Goal: Task Accomplishment & Management: Complete application form

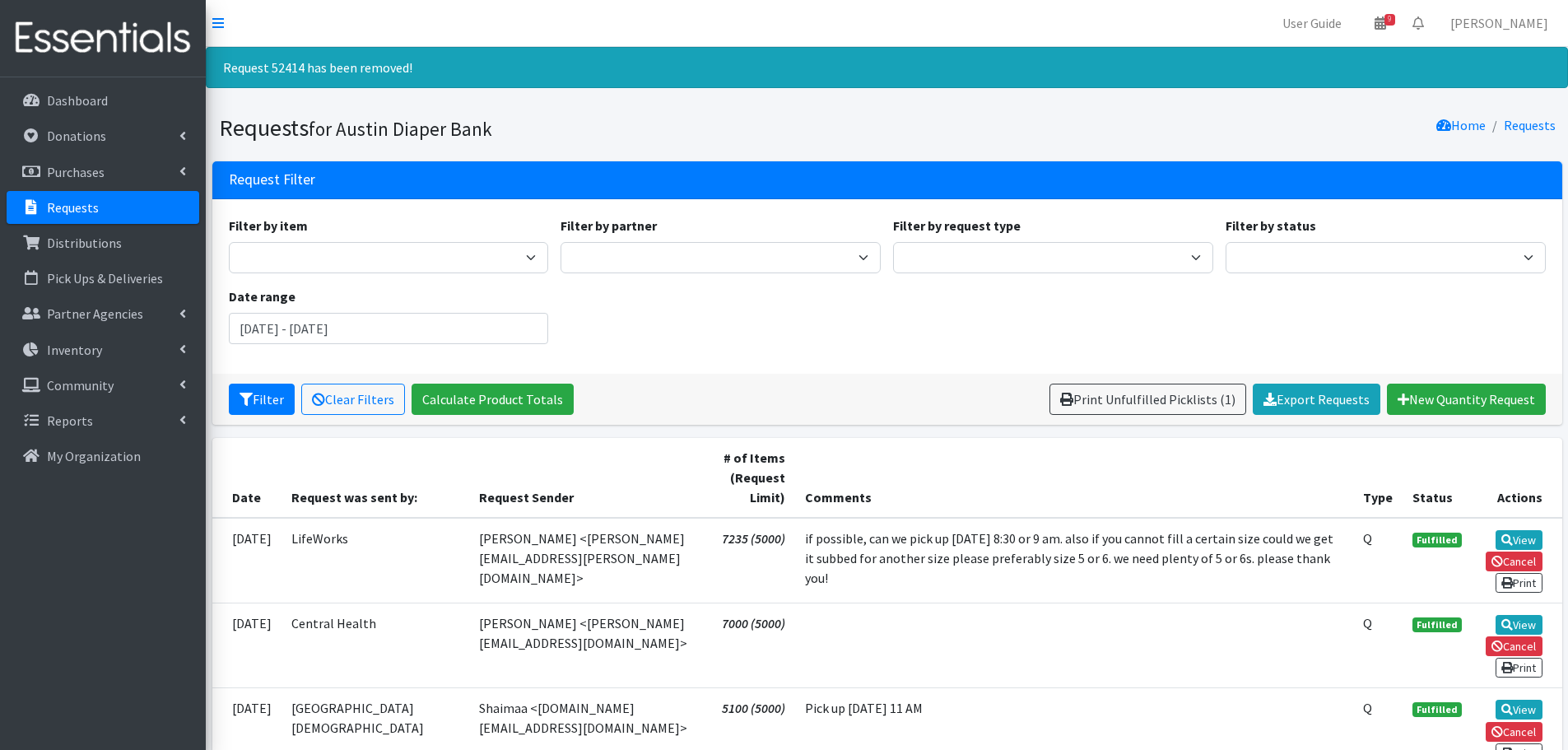
click at [82, 210] on p "Requests" at bounding box center [73, 208] width 51 height 17
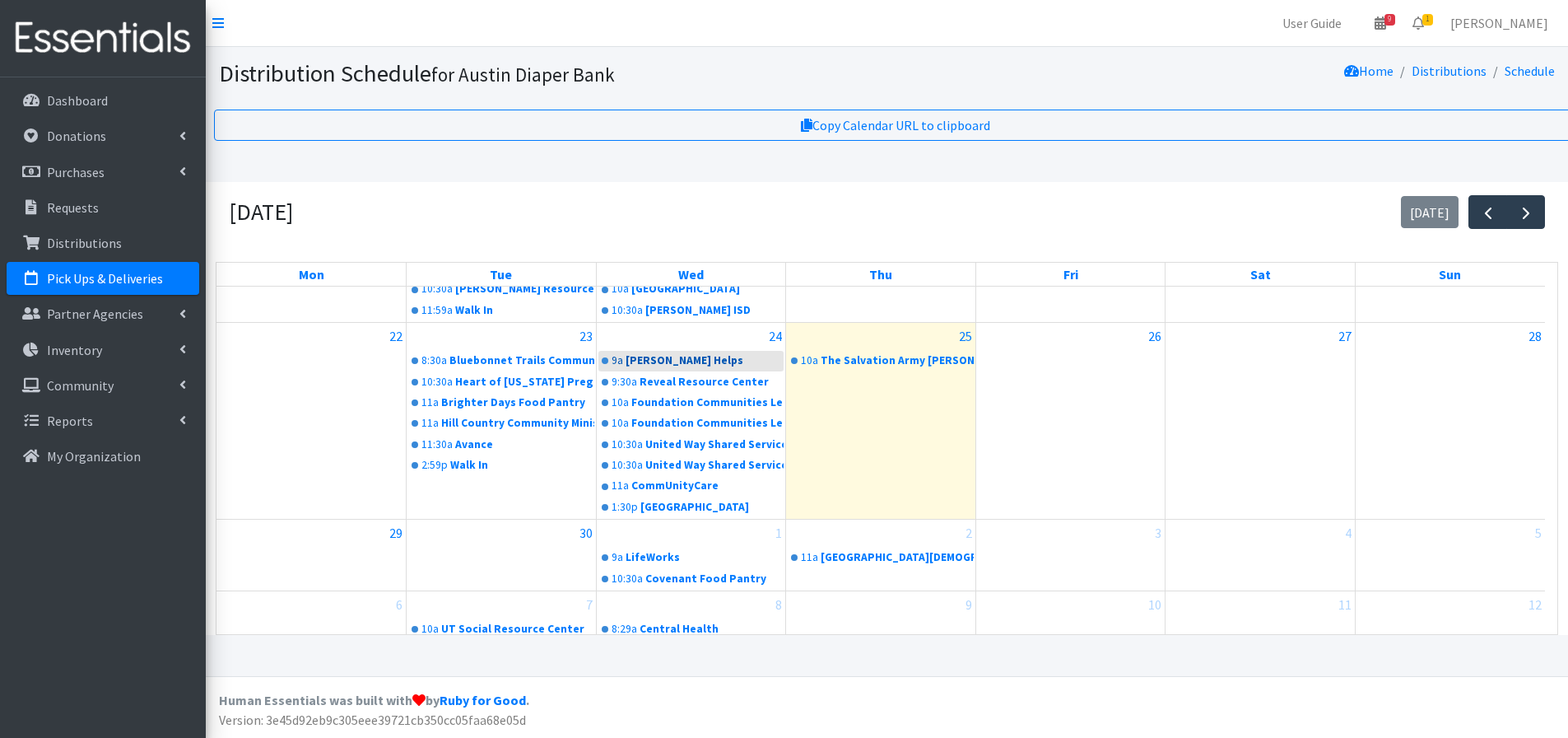
scroll to position [326, 0]
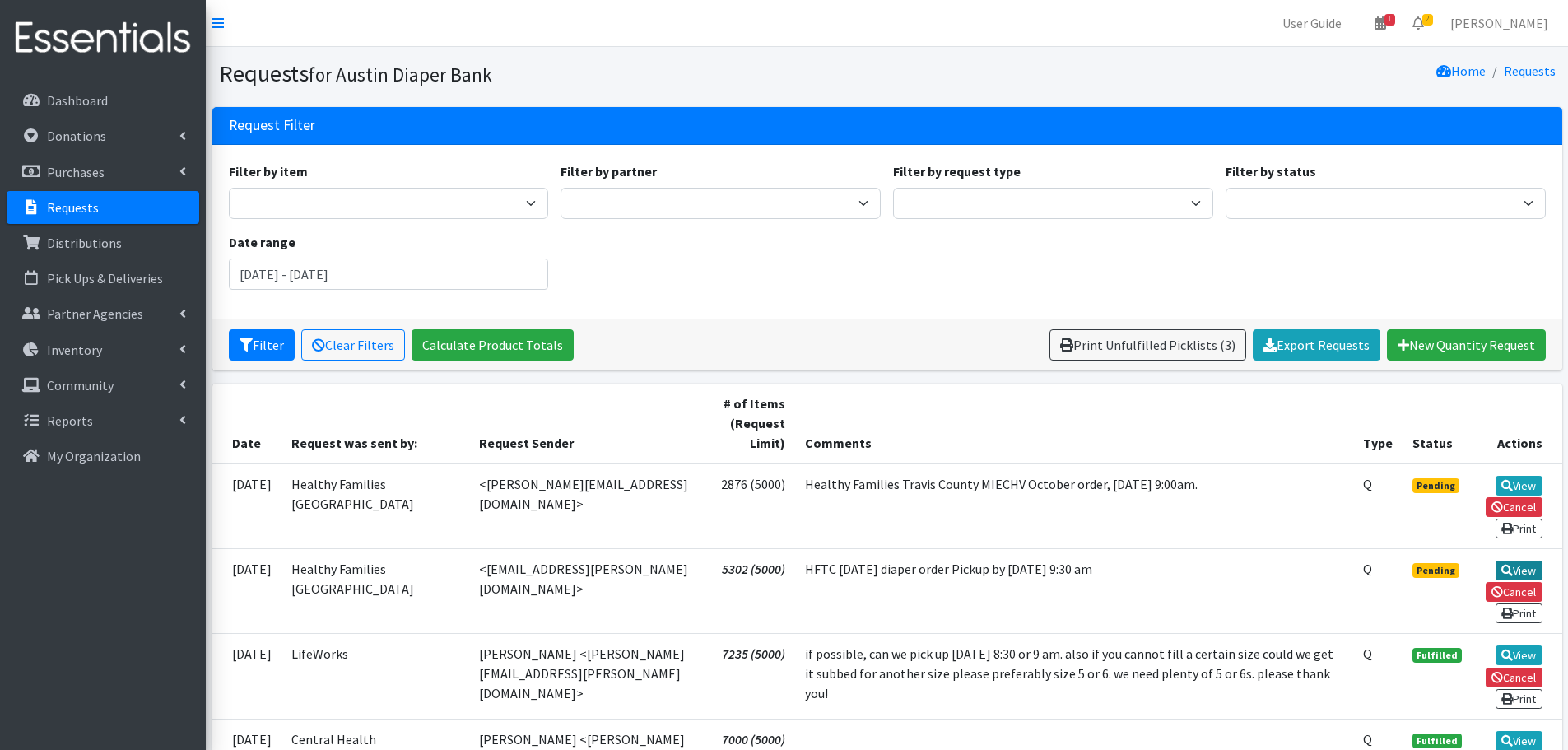
click at [1516, 571] on link "View" at bounding box center [1518, 571] width 47 height 20
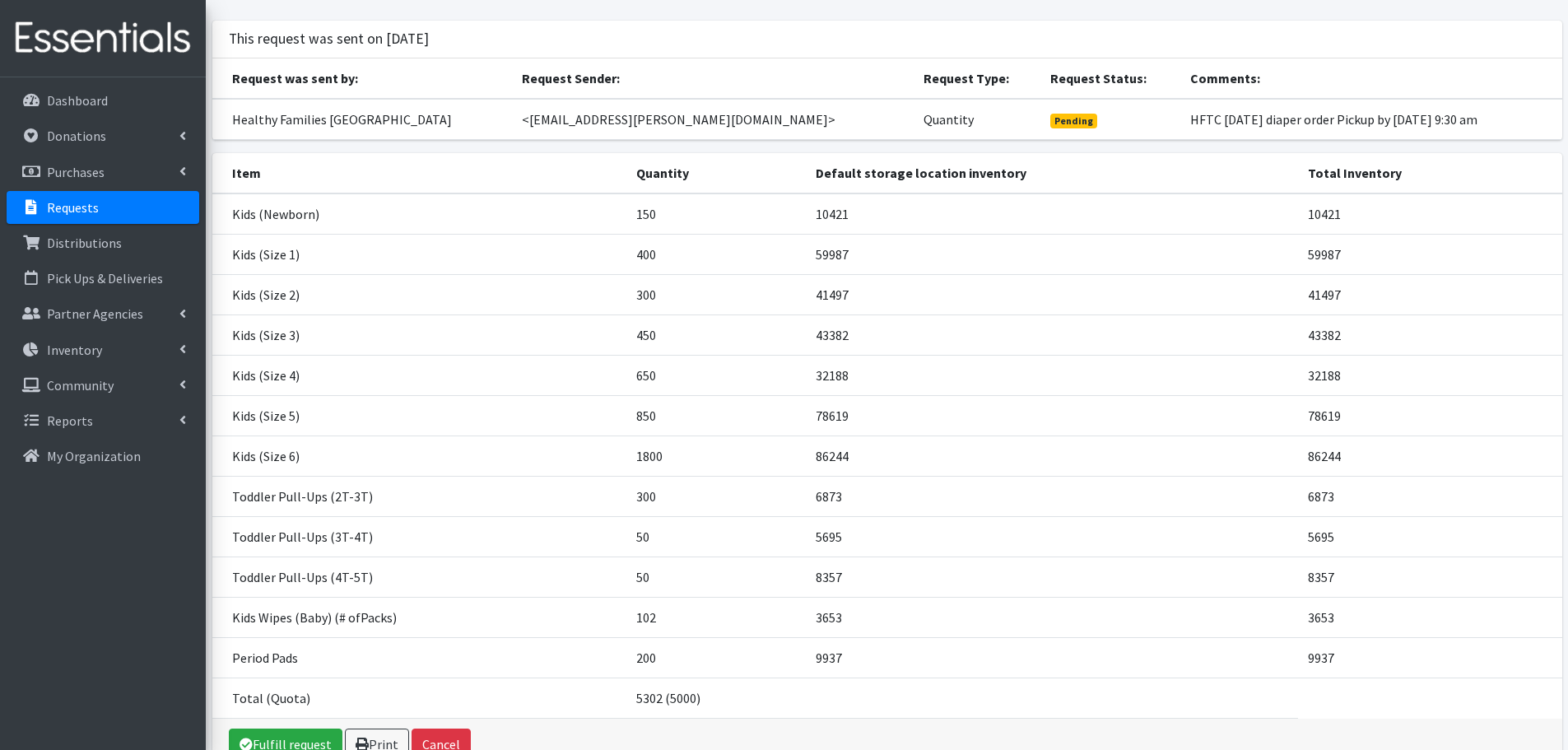
scroll to position [181, 0]
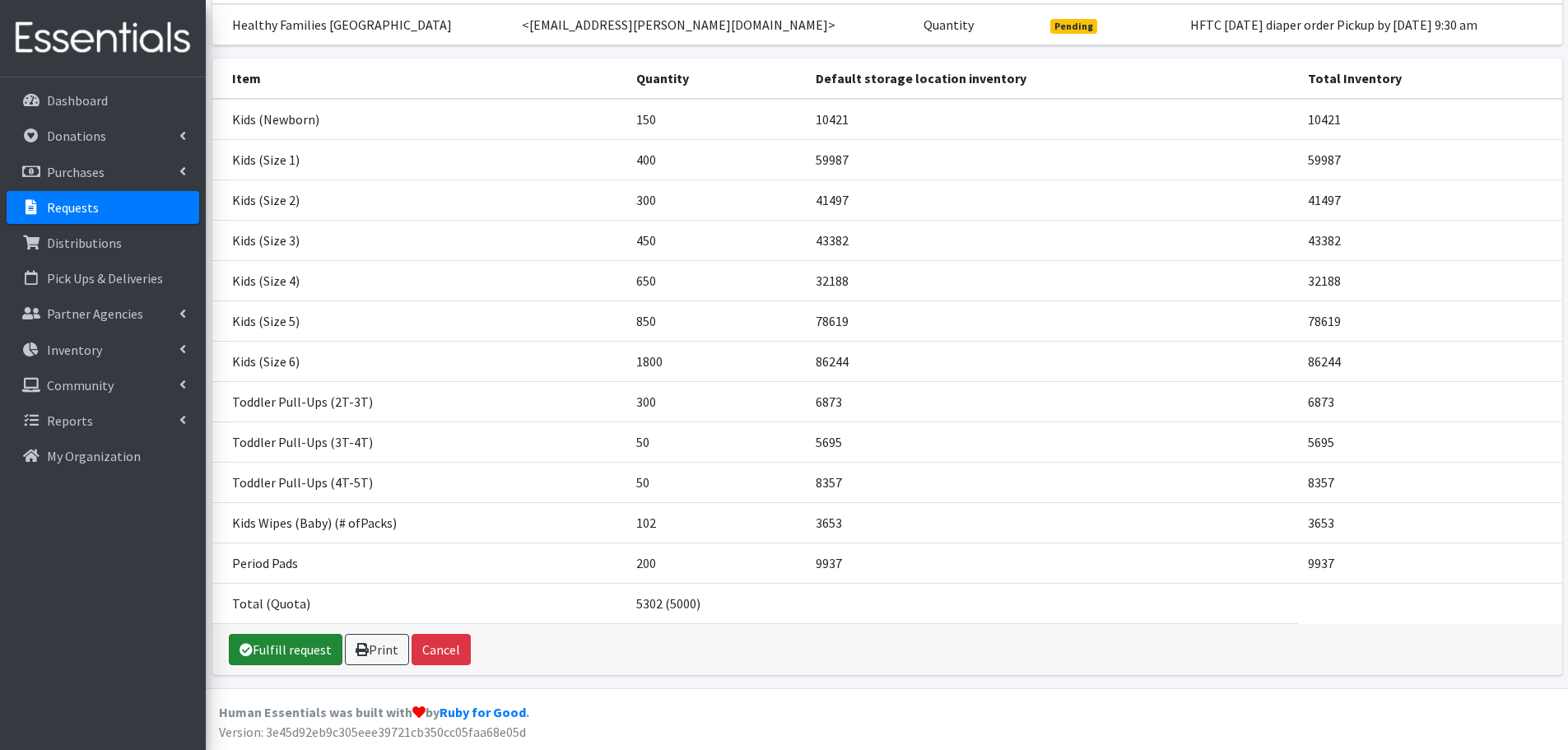
click at [289, 652] on link "Fulfill request" at bounding box center [286, 650] width 114 height 31
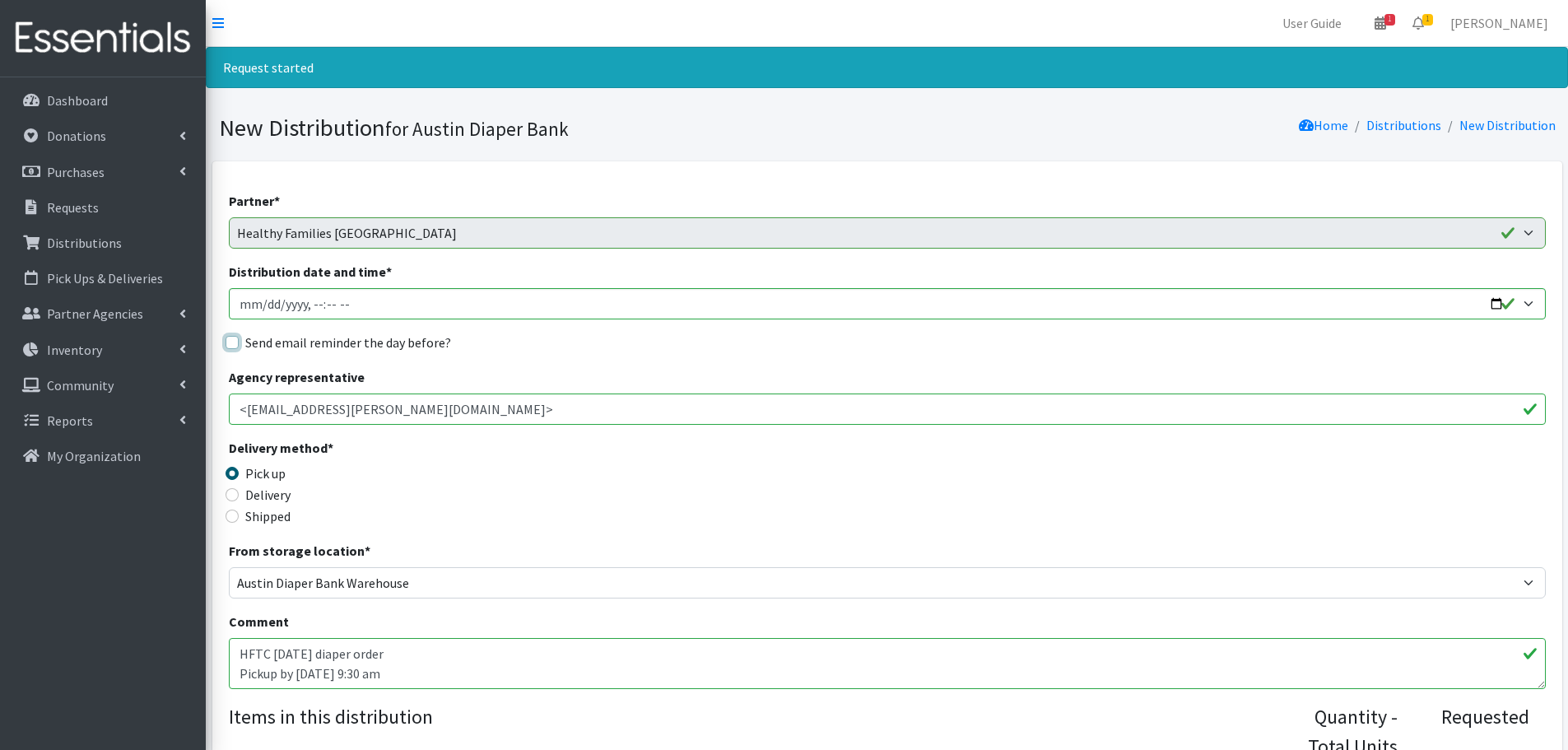
click at [236, 338] on input "Send email reminder the day before?" at bounding box center [232, 343] width 13 height 13
checkbox input "true"
click at [1495, 305] on input "Distribution date and time *" at bounding box center [887, 304] width 1317 height 31
type input "2025-10-02T09:30"
click at [749, 481] on div "Delivery method * Pick up Delivery Shipped Shipping cost" at bounding box center [887, 490] width 1317 height 103
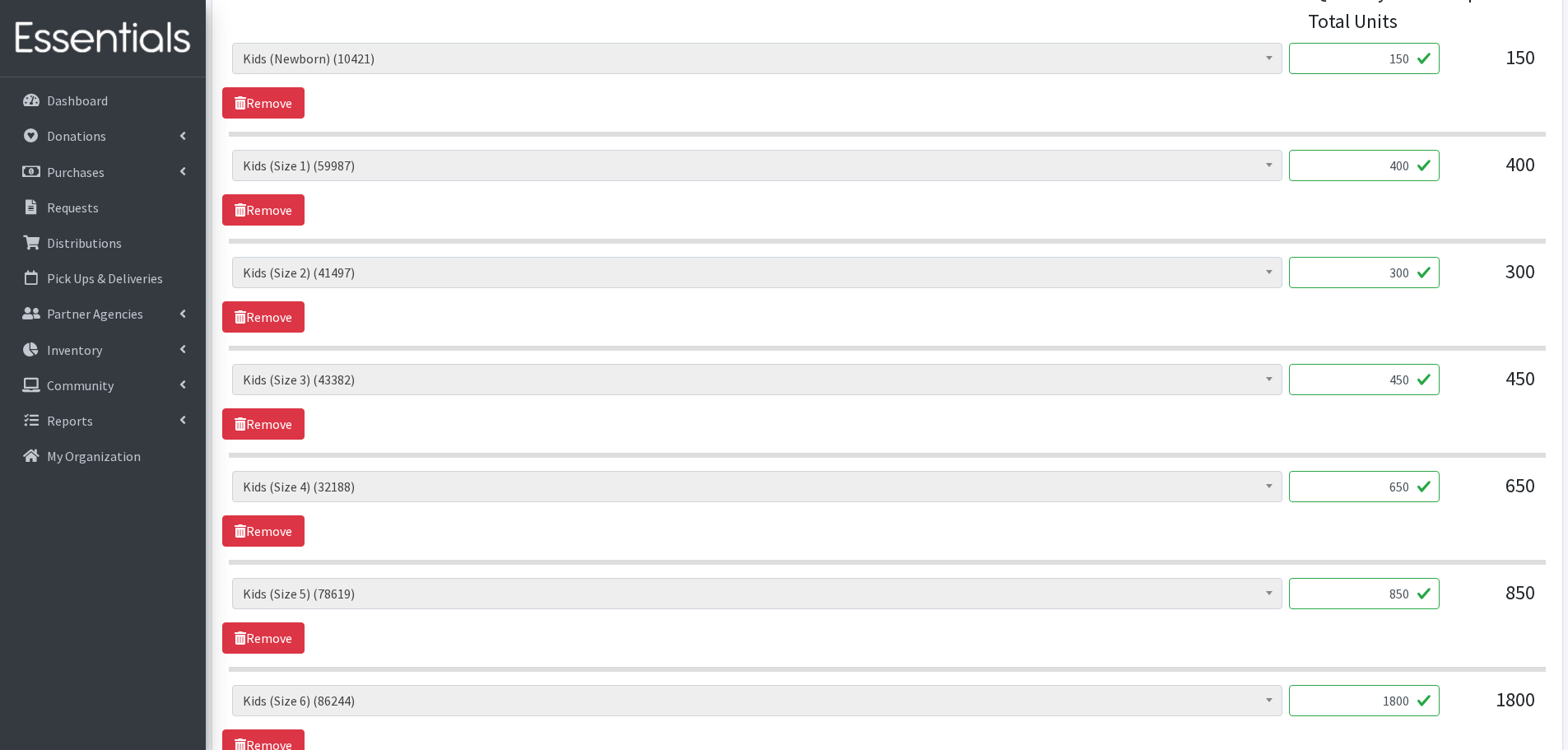
scroll to position [906, 0]
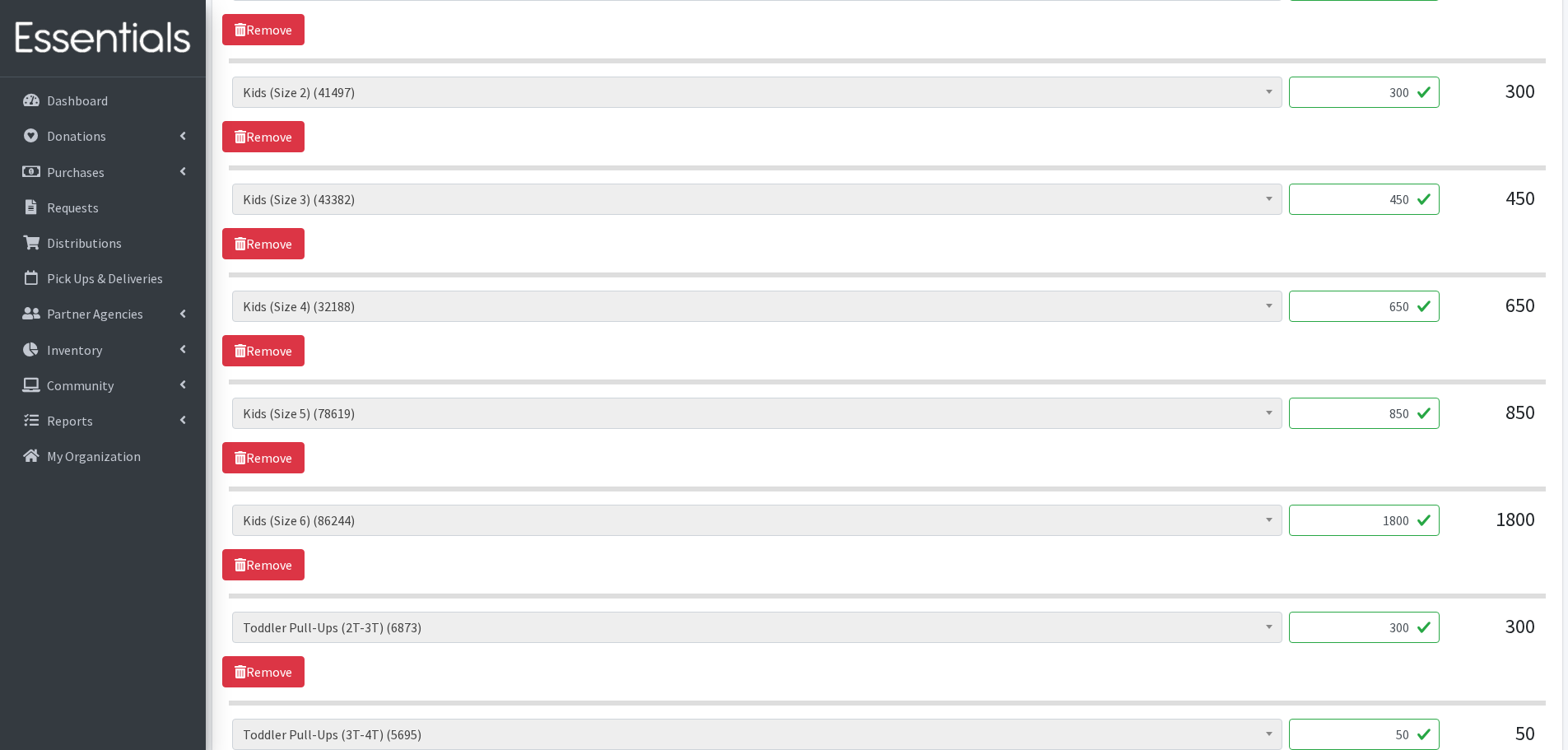
drag, startPoint x: 1371, startPoint y: 528, endPoint x: 1443, endPoint y: 522, distance: 72.2
click at [1443, 522] on div "Baby Formula (366) Kids (Newborn) (10421) Kids (Preemie) (171) Kids (Size 1) (5…" at bounding box center [887, 527] width 1310 height 44
type input "1000"
click at [1442, 524] on div "Baby Formula (366) Kids (Newborn) (10421) Kids (Preemie) (171) Kids (Size 1) (5…" at bounding box center [887, 527] width 1310 height 44
click at [1374, 549] on div "1000" at bounding box center [1364, 527] width 151 height 44
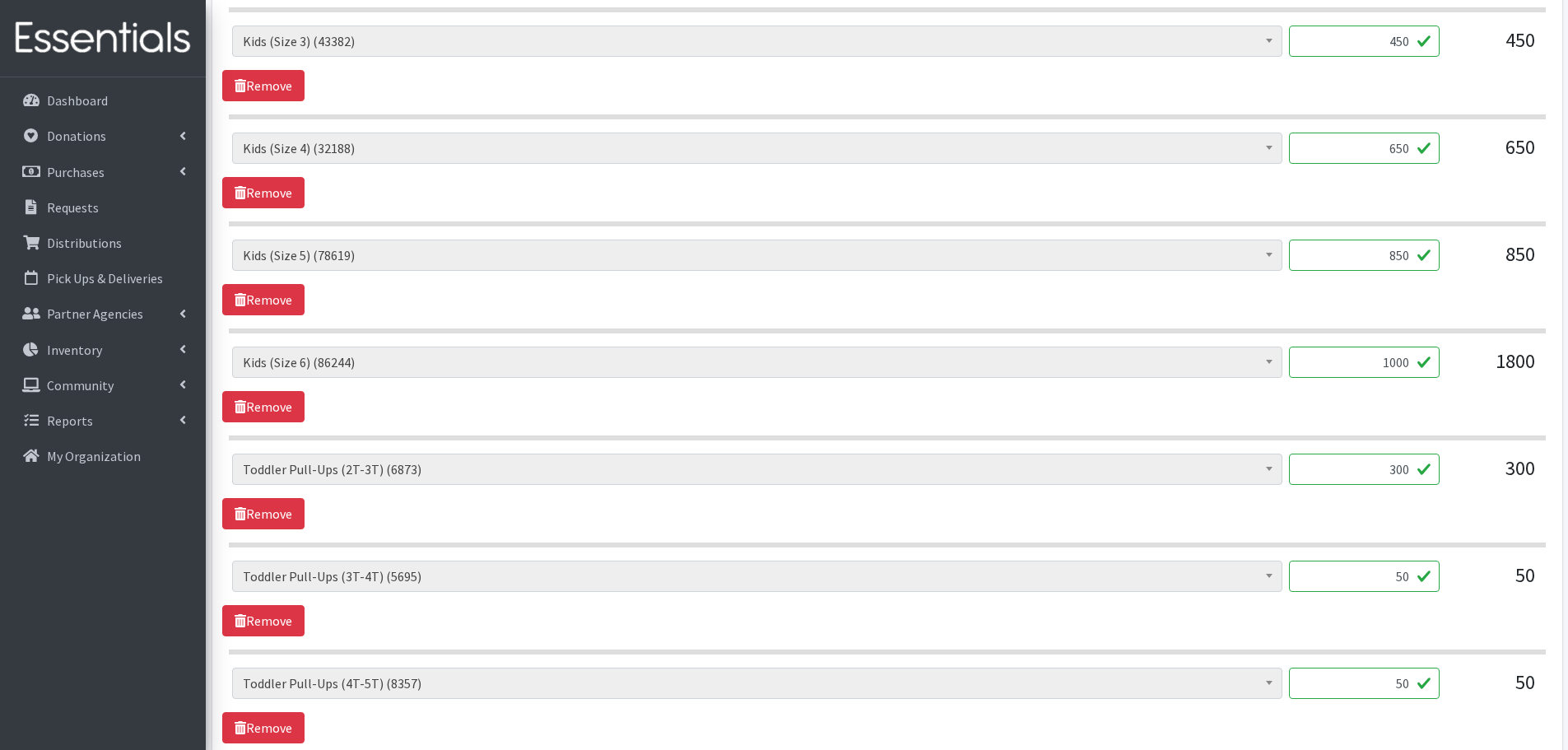
scroll to position [1071, 0]
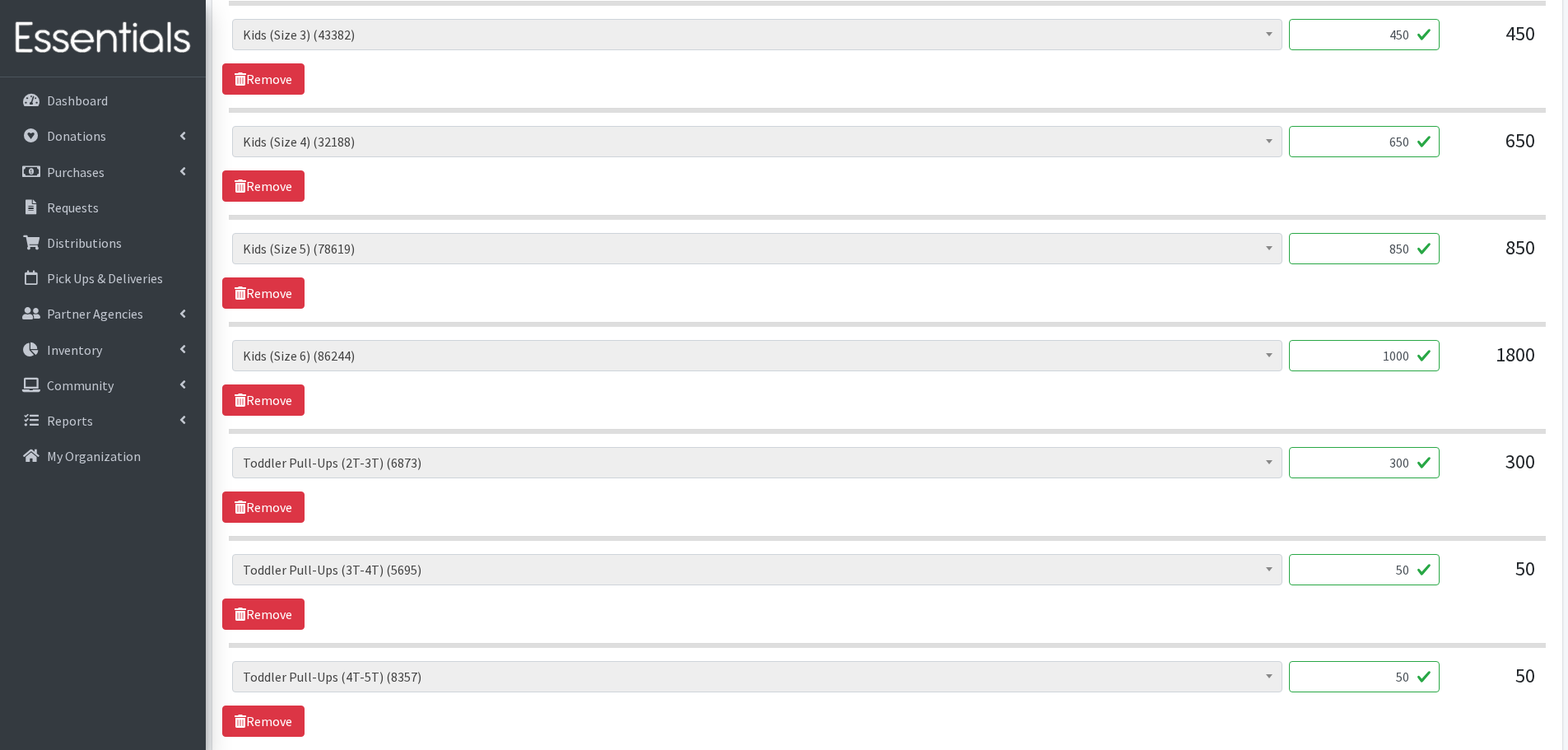
drag, startPoint x: 1368, startPoint y: 456, endPoint x: 1559, endPoint y: 486, distance: 193.3
click at [1559, 486] on div "Partner * ADB House Account Adult Protective Services Any Baby Can Ascension Se…" at bounding box center [887, 99] width 1350 height 2017
type input "100"
click at [1483, 506] on div "Baby Formula (366) Kids (Newborn) (10421) Kids (Preemie) (171) Kids (Size 1) (5…" at bounding box center [886, 485] width 1329 height 75
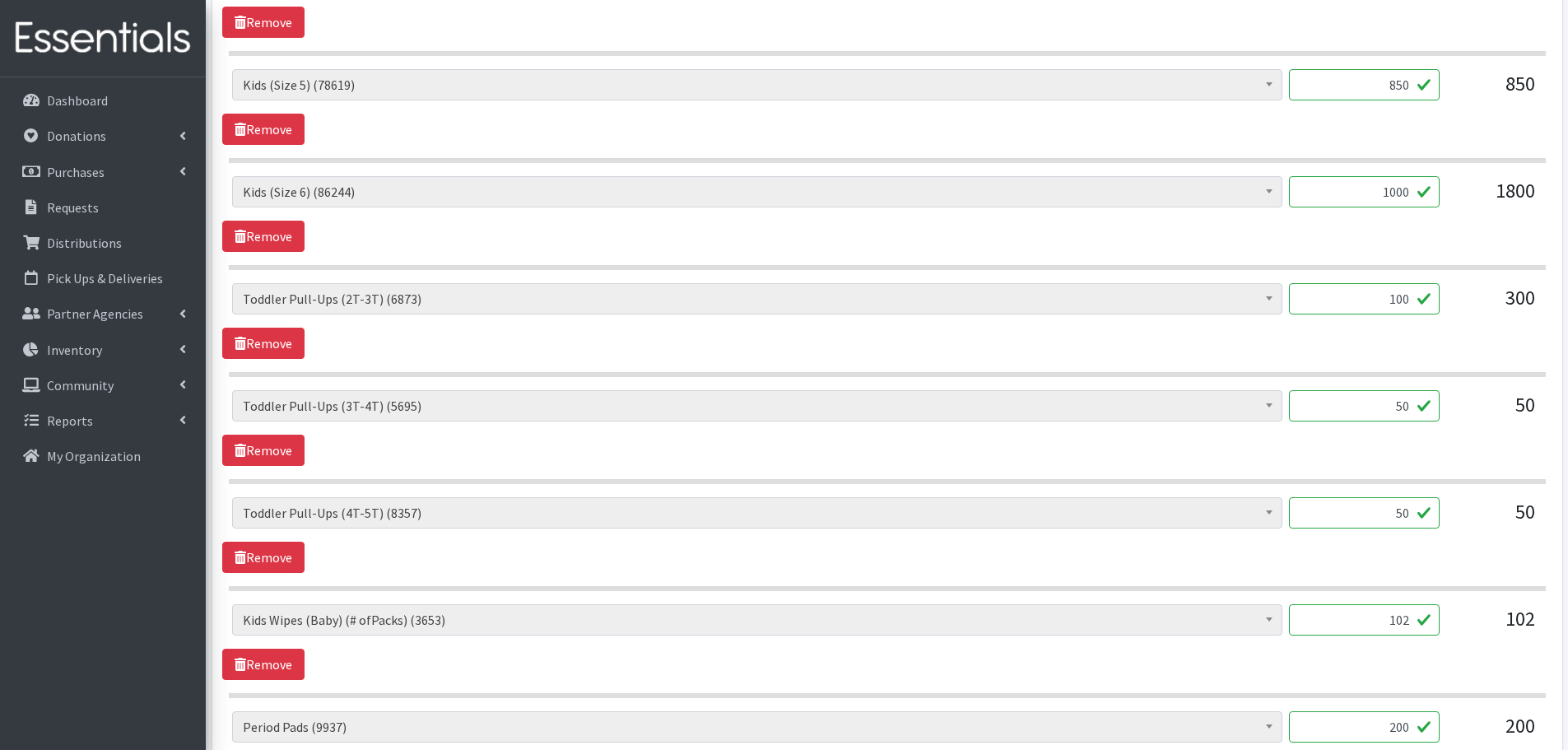
scroll to position [1235, 0]
drag, startPoint x: 1371, startPoint y: 619, endPoint x: 1494, endPoint y: 638, distance: 124.5
click at [1494, 638] on div "Baby Formula (366) Kids (Newborn) (10421) Kids (Preemie) (171) Kids (Size 1) (5…" at bounding box center [887, 626] width 1310 height 44
type input "1"
click at [1494, 638] on div "102" at bounding box center [1495, 626] width 83 height 44
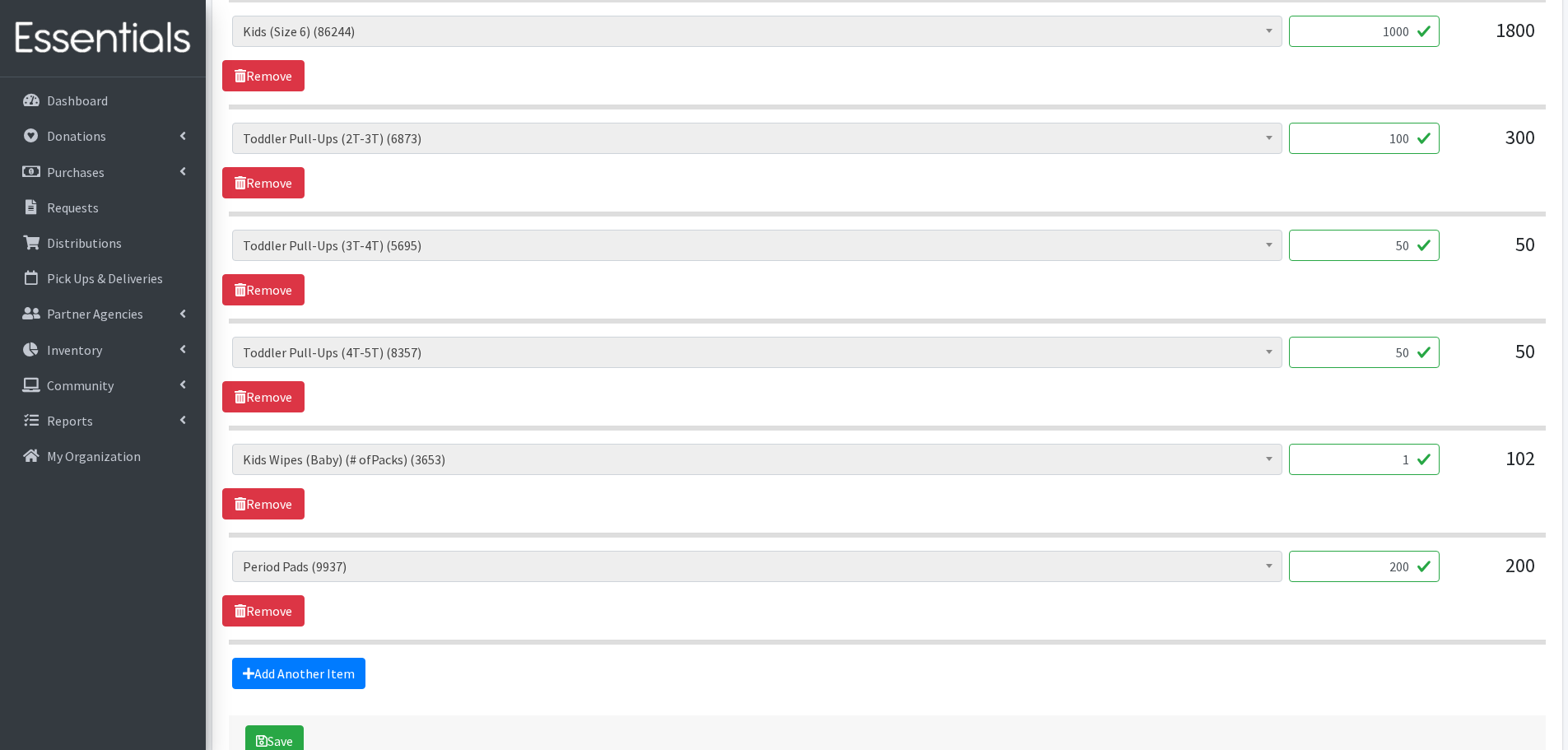
scroll to position [1504, 0]
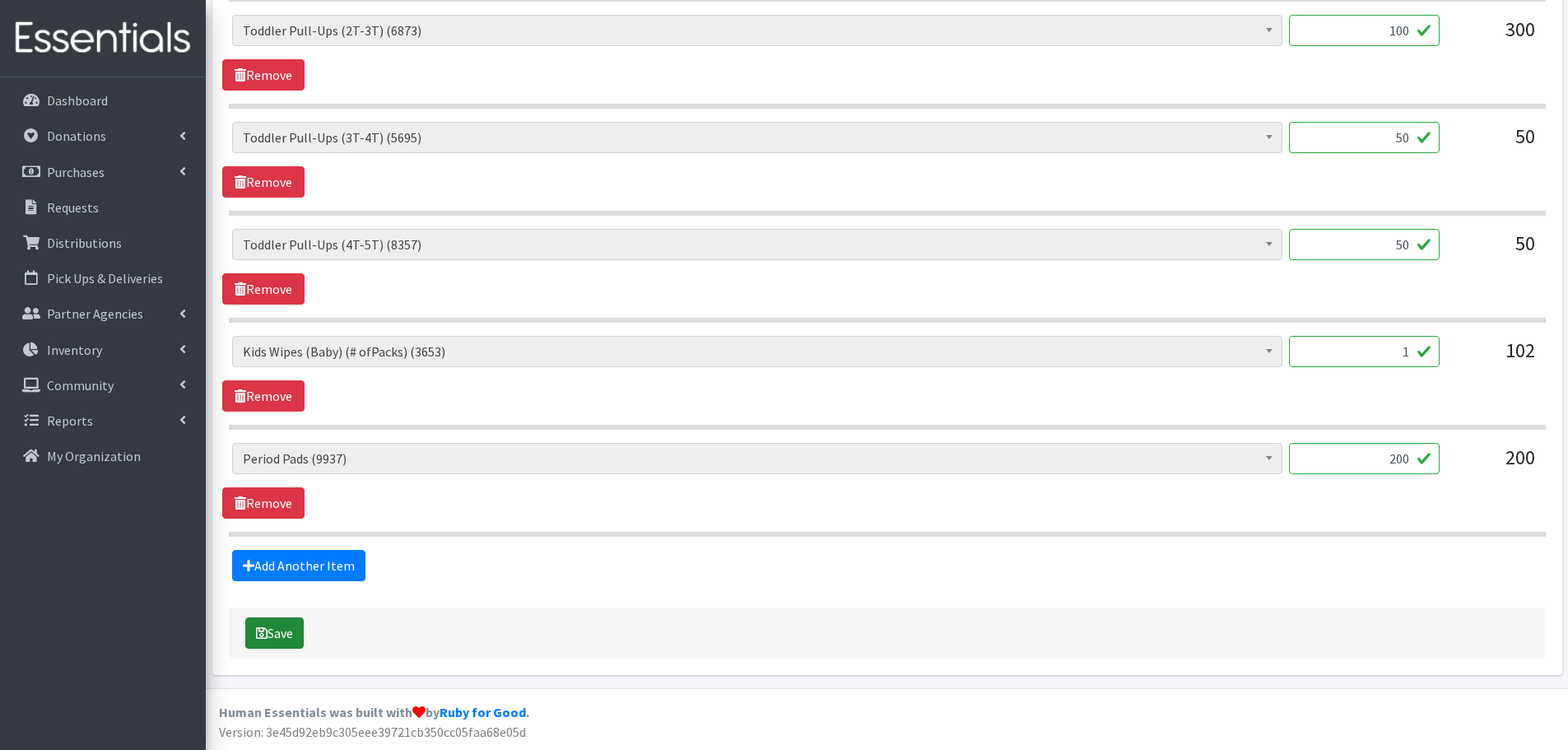
click at [283, 635] on button "Save" at bounding box center [275, 633] width 59 height 31
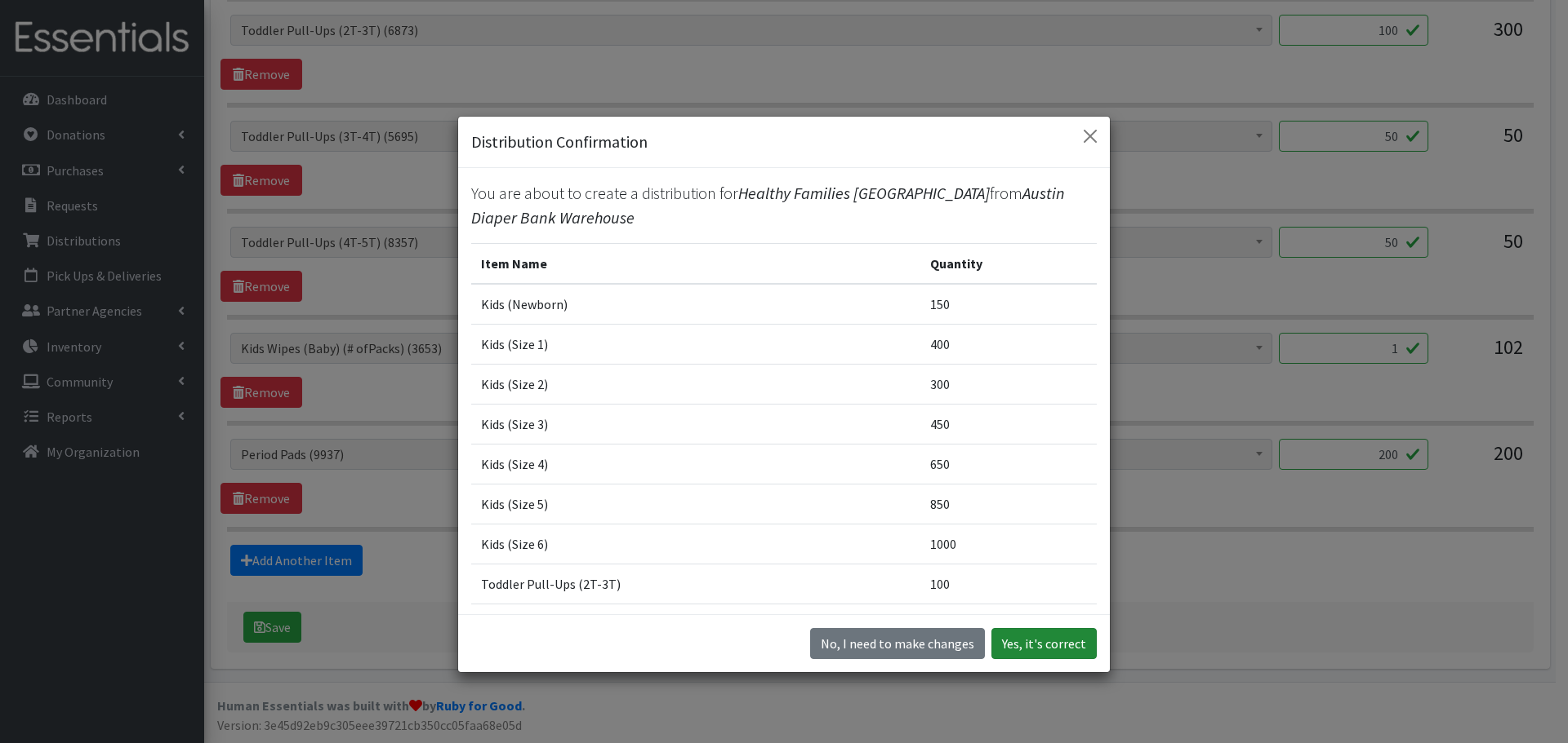
click at [1040, 643] on button "Yes, it's correct" at bounding box center [1044, 644] width 106 height 31
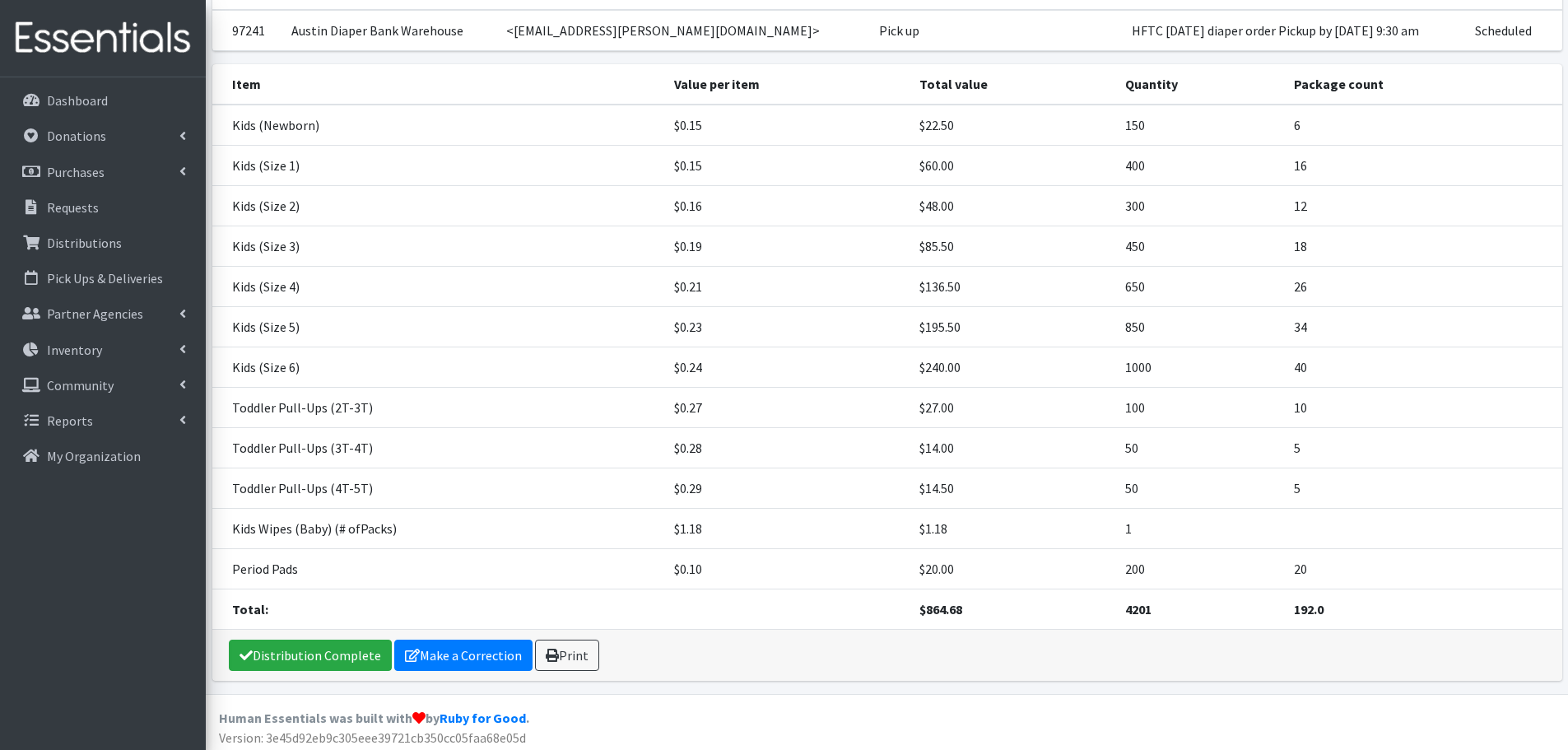
scroll to position [226, 0]
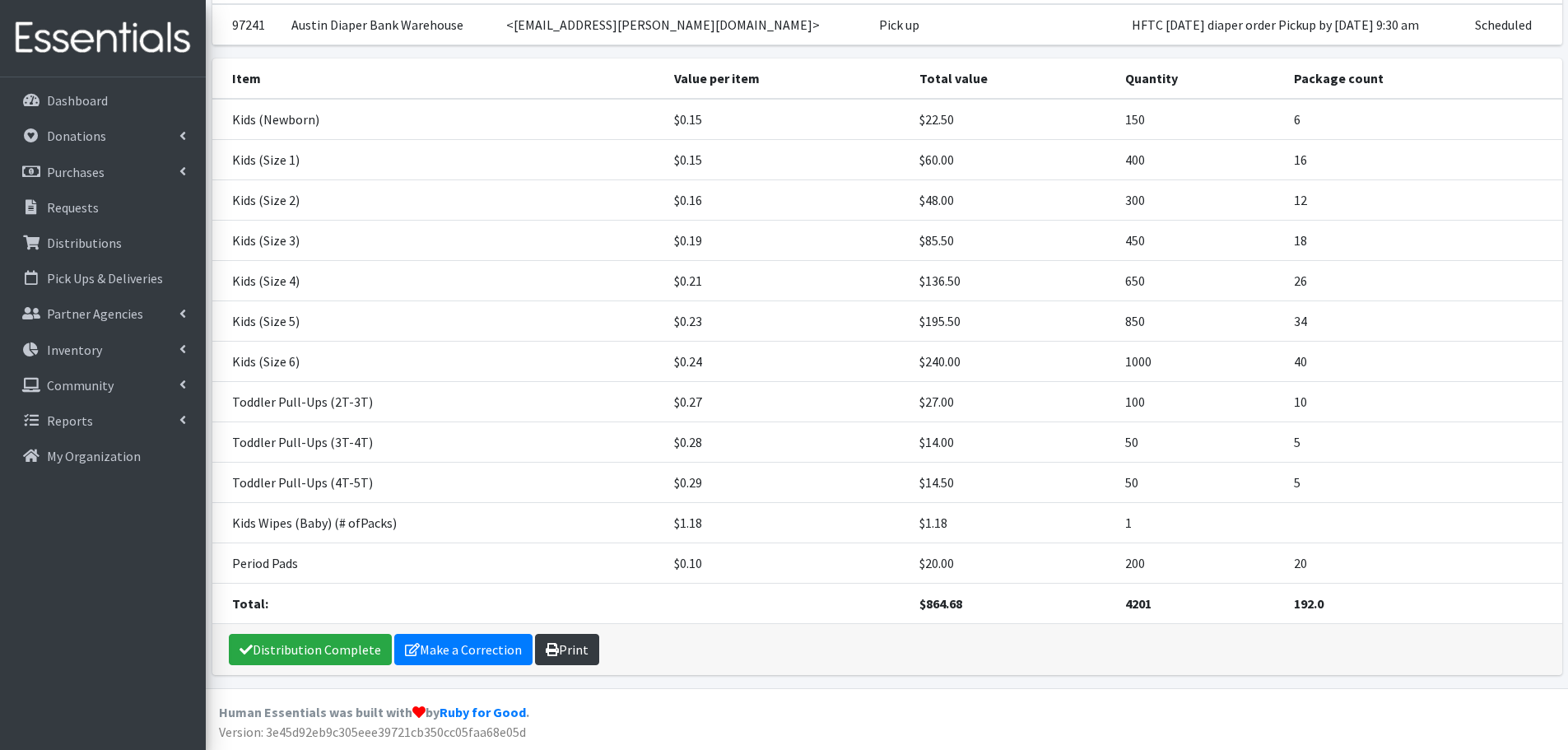
click at [570, 645] on link "Print" at bounding box center [568, 650] width 64 height 31
click at [51, 218] on link "Requests" at bounding box center [103, 208] width 193 height 33
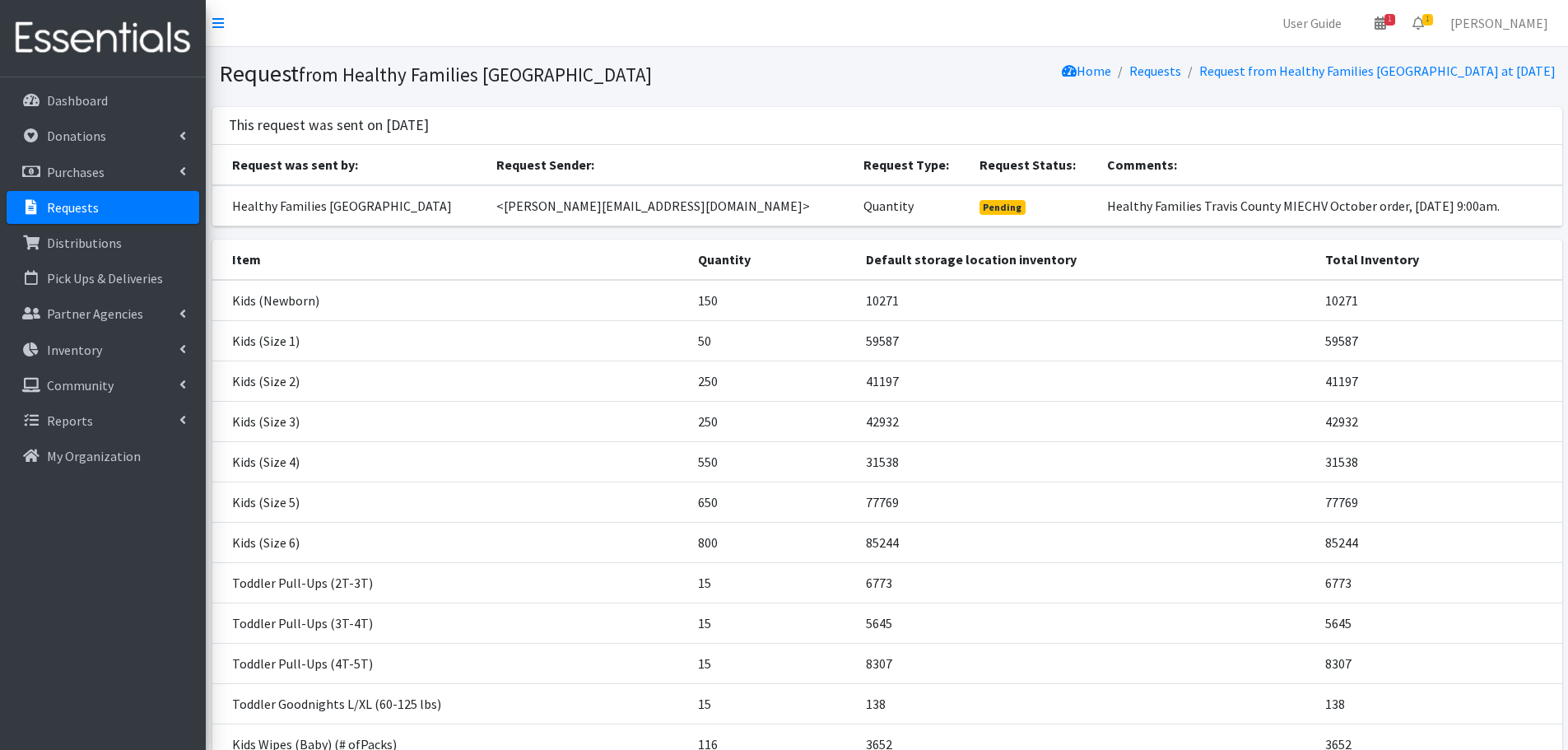
scroll to position [181, 0]
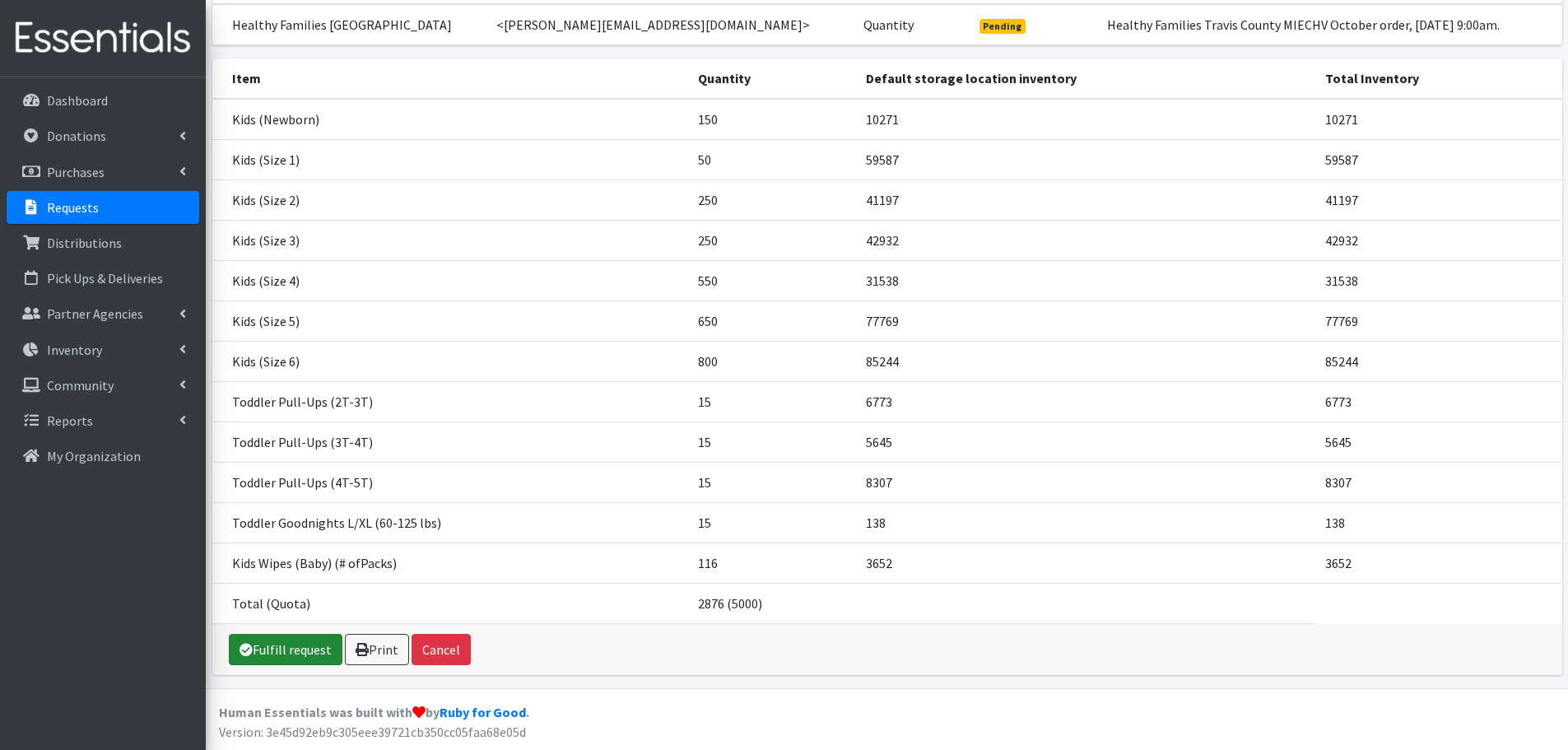
click at [289, 650] on link "Fulfill request" at bounding box center [286, 650] width 114 height 31
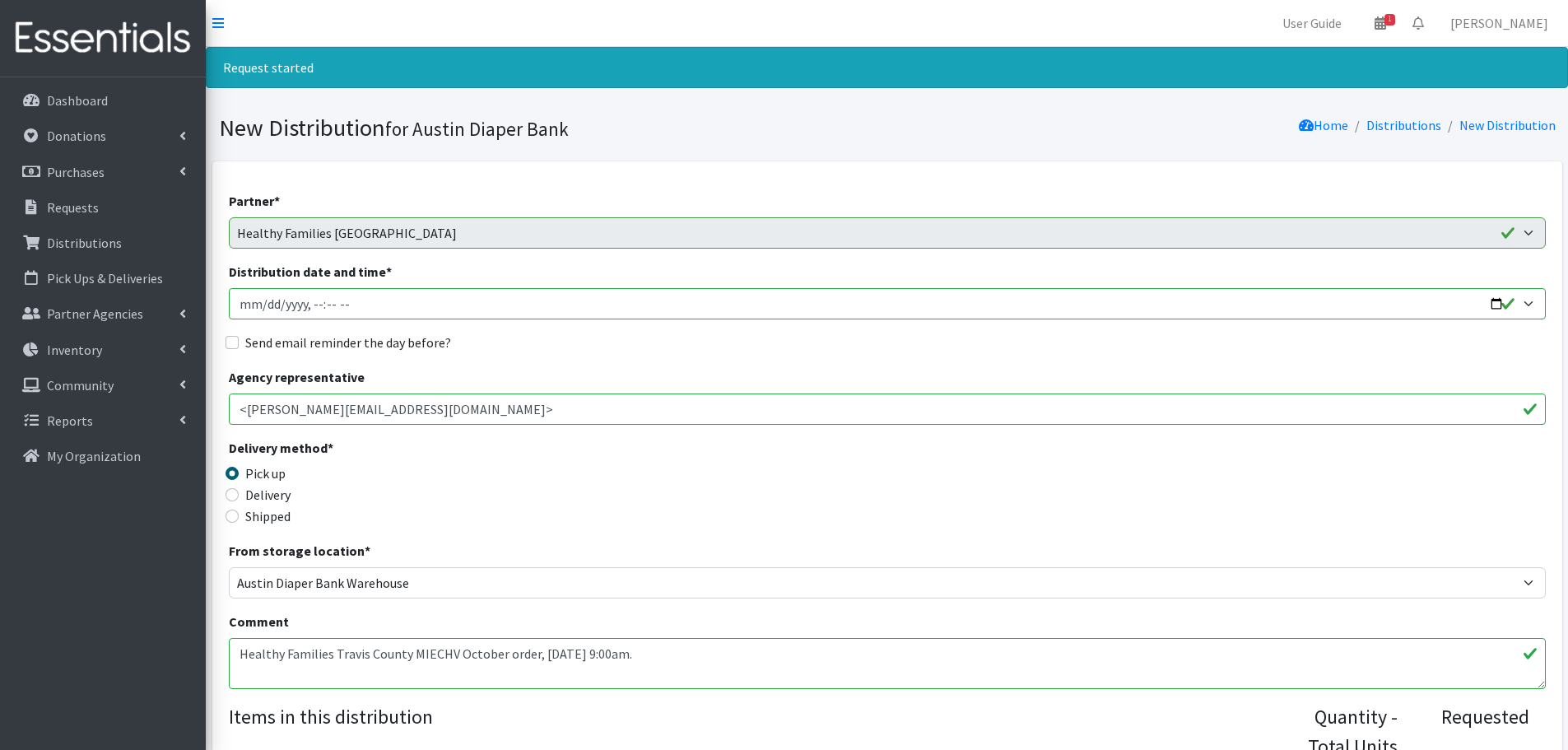
click at [1495, 302] on input "Distribution date and time *" at bounding box center [887, 304] width 1317 height 31
type input "[DATE]T09:00"
click at [628, 454] on div "Delivery method * Pick up Delivery Shipped Shipping cost" at bounding box center [887, 490] width 1317 height 103
click at [226, 342] on input "Send email reminder the day before?" at bounding box center [232, 343] width 13 height 13
checkbox input "true"
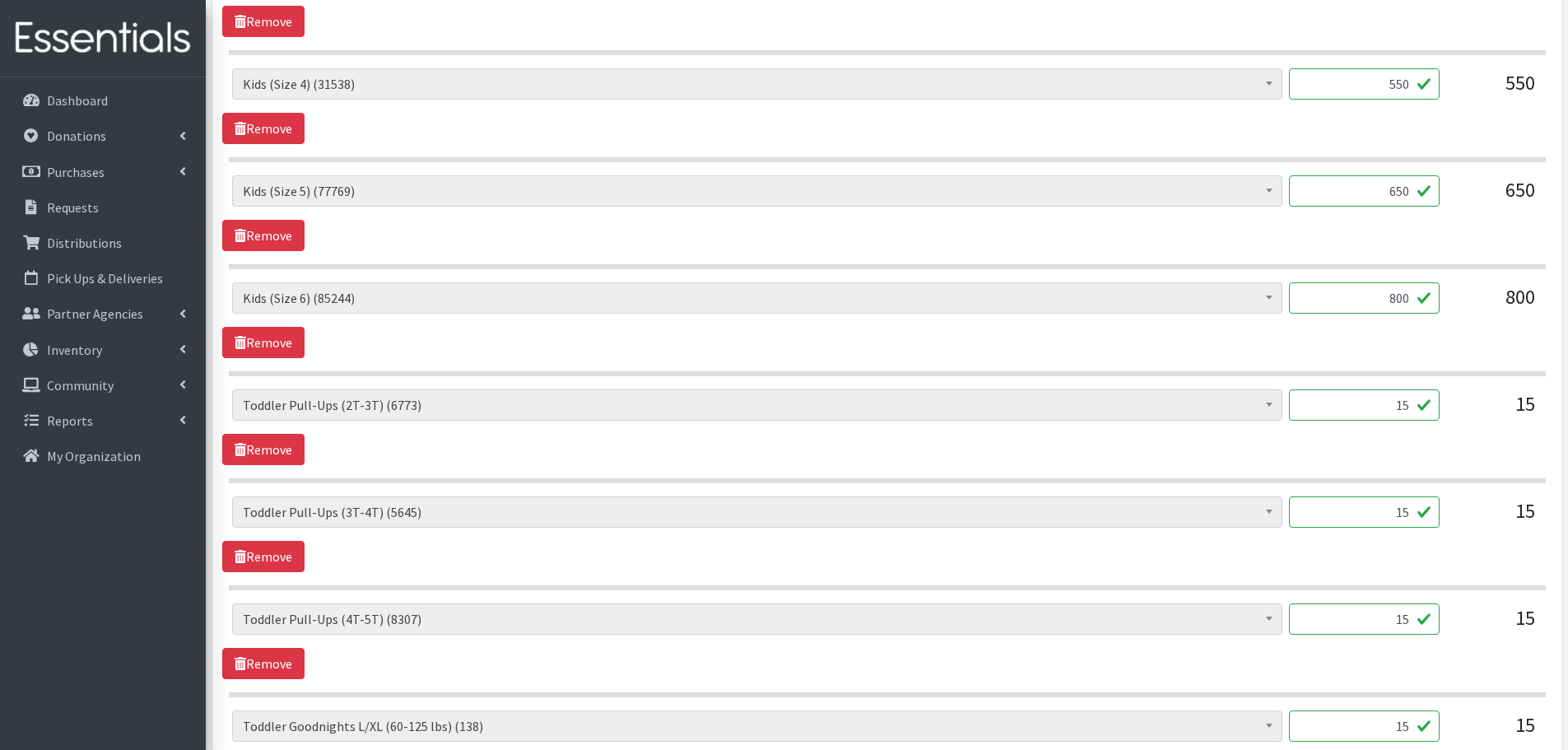
scroll to position [1153, 0]
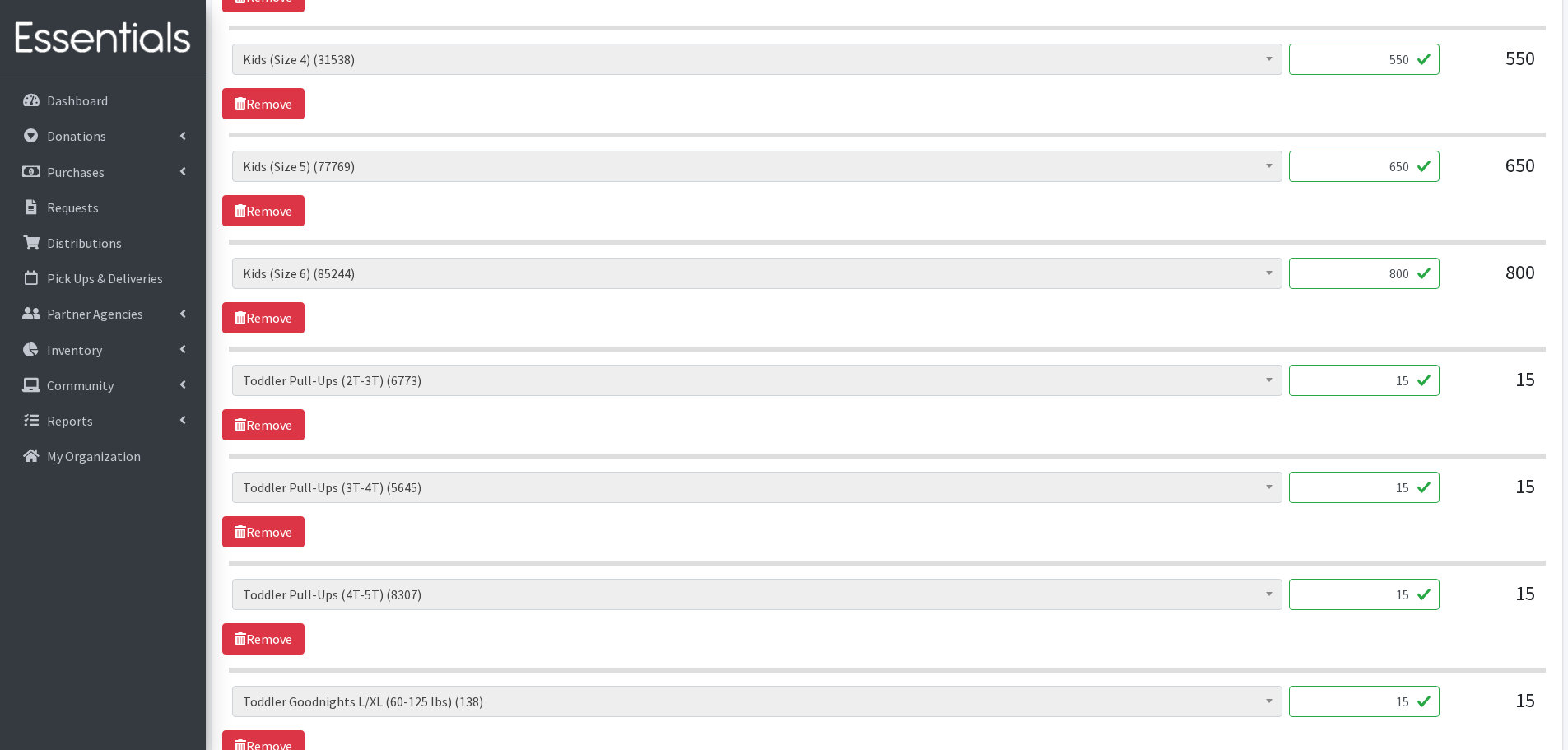
drag, startPoint x: 1359, startPoint y: 586, endPoint x: 1424, endPoint y: 602, distance: 66.9
click at [1424, 602] on input "15" at bounding box center [1364, 595] width 151 height 31
type input "20"
drag, startPoint x: 1382, startPoint y: 490, endPoint x: 1495, endPoint y: 508, distance: 114.4
click at [1495, 508] on div "Baby Formula (366) Kids (Newborn) (10271) Kids (Preemie) (171) Kids (Size 1) (5…" at bounding box center [887, 494] width 1310 height 44
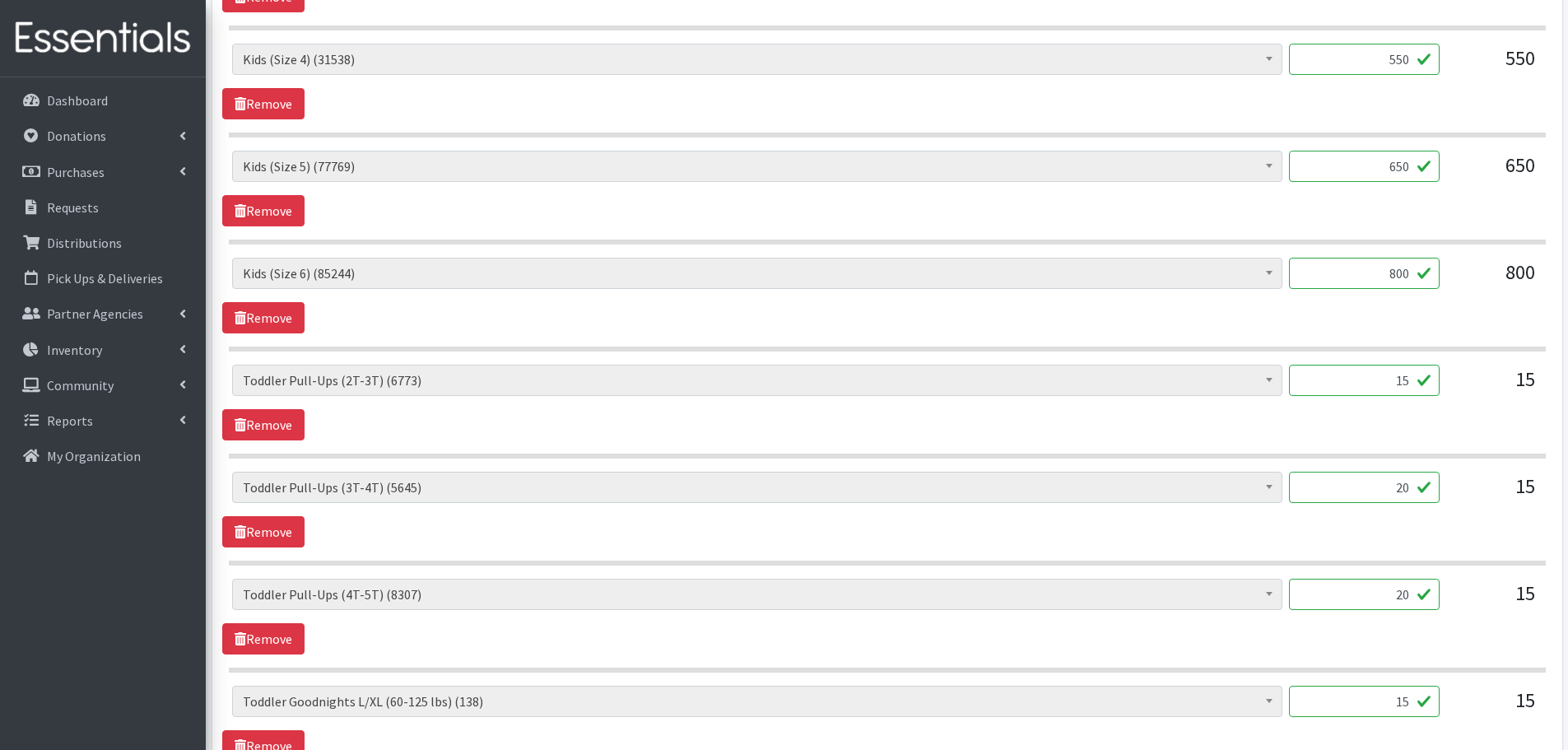
type input "20"
drag, startPoint x: 1385, startPoint y: 381, endPoint x: 1425, endPoint y: 388, distance: 40.6
click at [1425, 388] on input "15" at bounding box center [1364, 381] width 151 height 31
type input "20"
click at [1427, 433] on div "Baby Formula (366) Kids (Newborn) (10271) Kids (Preemie) (171) Kids (Size 1) (5…" at bounding box center [886, 403] width 1329 height 75
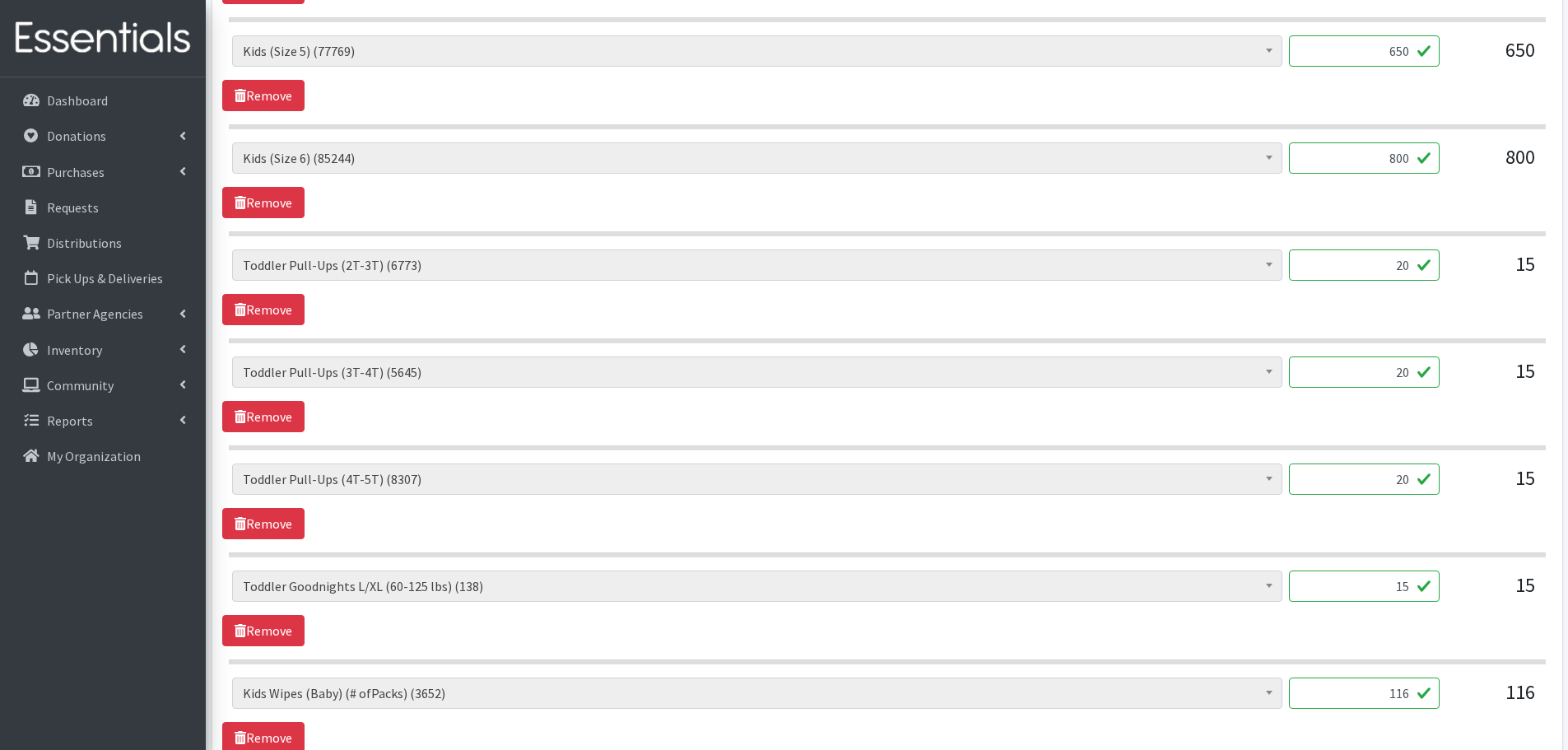
scroll to position [1401, 0]
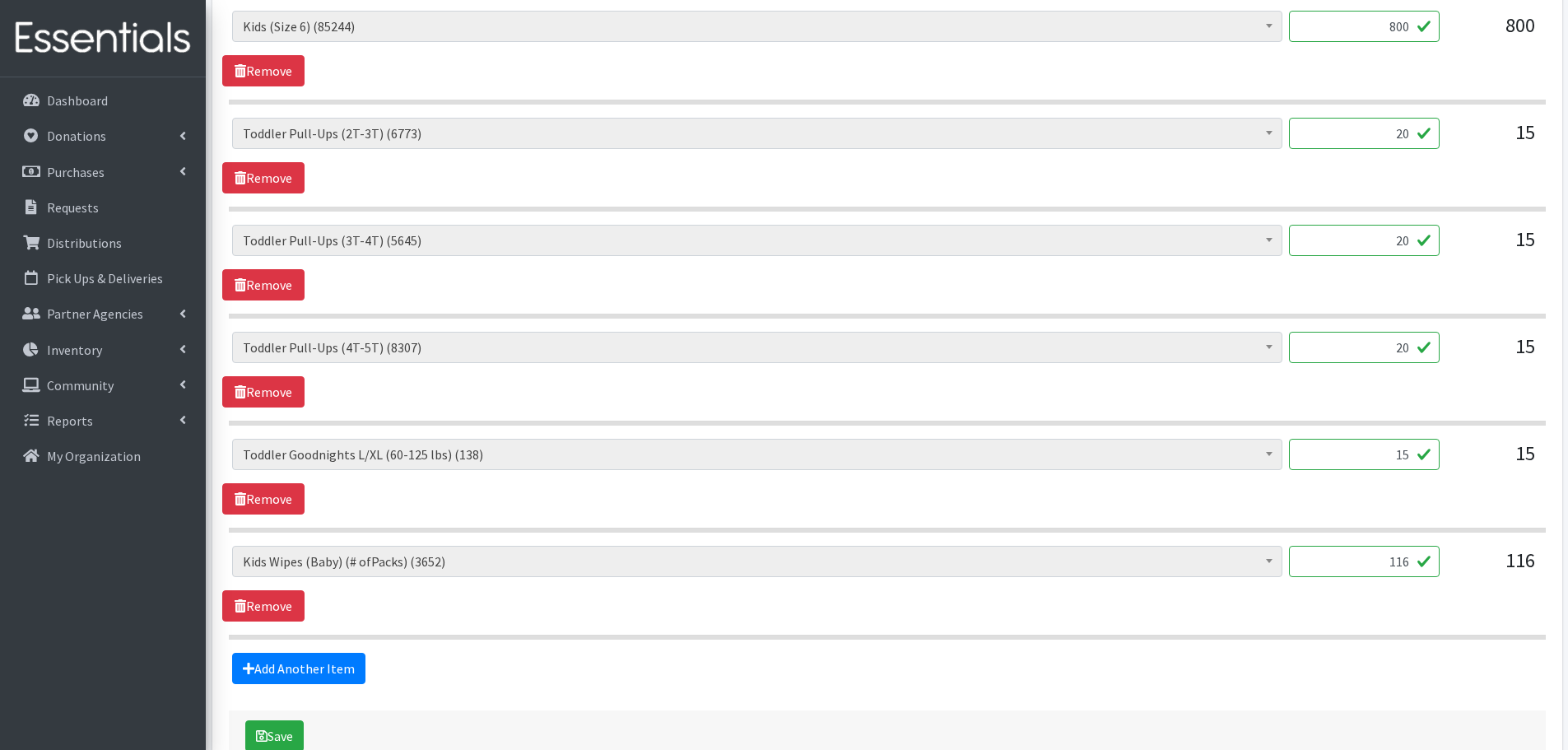
drag, startPoint x: 1382, startPoint y: 556, endPoint x: 1447, endPoint y: 567, distance: 65.9
click at [1447, 567] on div "Baby Formula (366) Kids (Newborn) (10271) Kids (Preemie) (171) Kids (Size 1) (5…" at bounding box center [887, 568] width 1310 height 44
type input "1"
click at [1450, 498] on div "Baby Formula (366) Kids (Newborn) (10271) Kids (Preemie) (171) Kids (Size 1) (5…" at bounding box center [886, 477] width 1329 height 75
drag, startPoint x: 1383, startPoint y: 451, endPoint x: 1500, endPoint y: 472, distance: 118.9
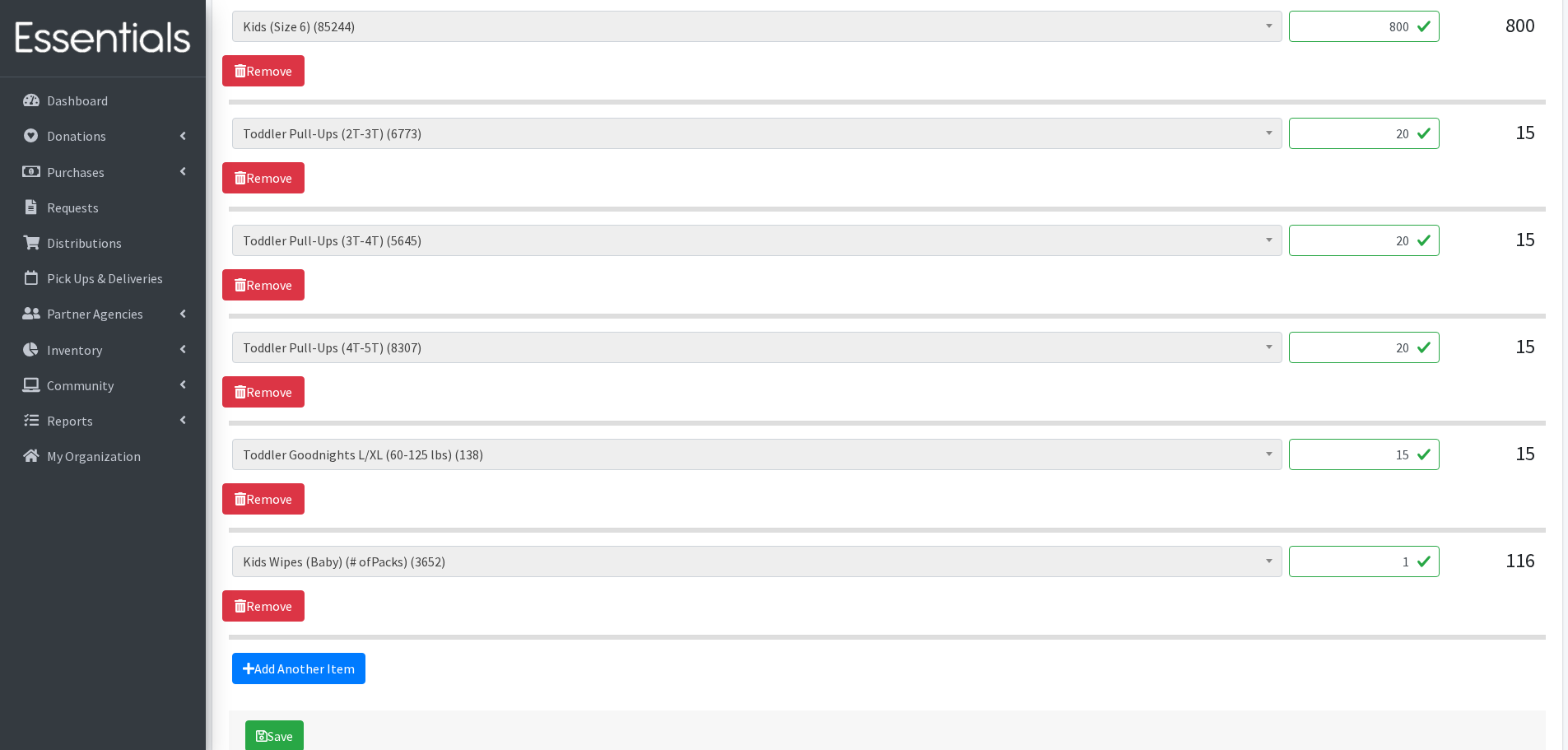
click at [1500, 472] on div "Baby Formula (366) Kids (Newborn) (10271) Kids (Preemie) (171) Kids (Size 1) (5…" at bounding box center [887, 461] width 1310 height 44
type input "1"
click at [1479, 477] on div "15" at bounding box center [1495, 461] width 83 height 44
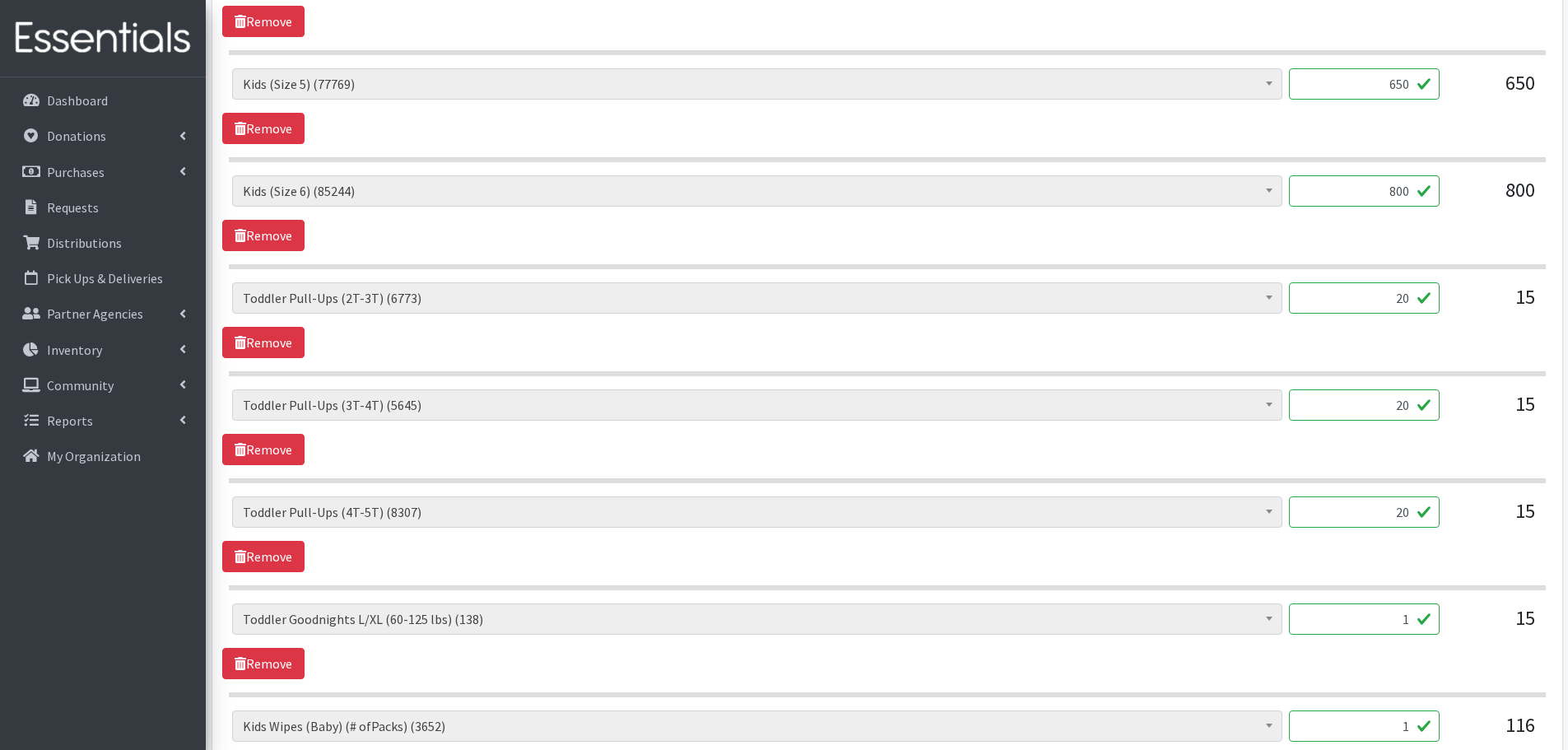
scroll to position [1504, 0]
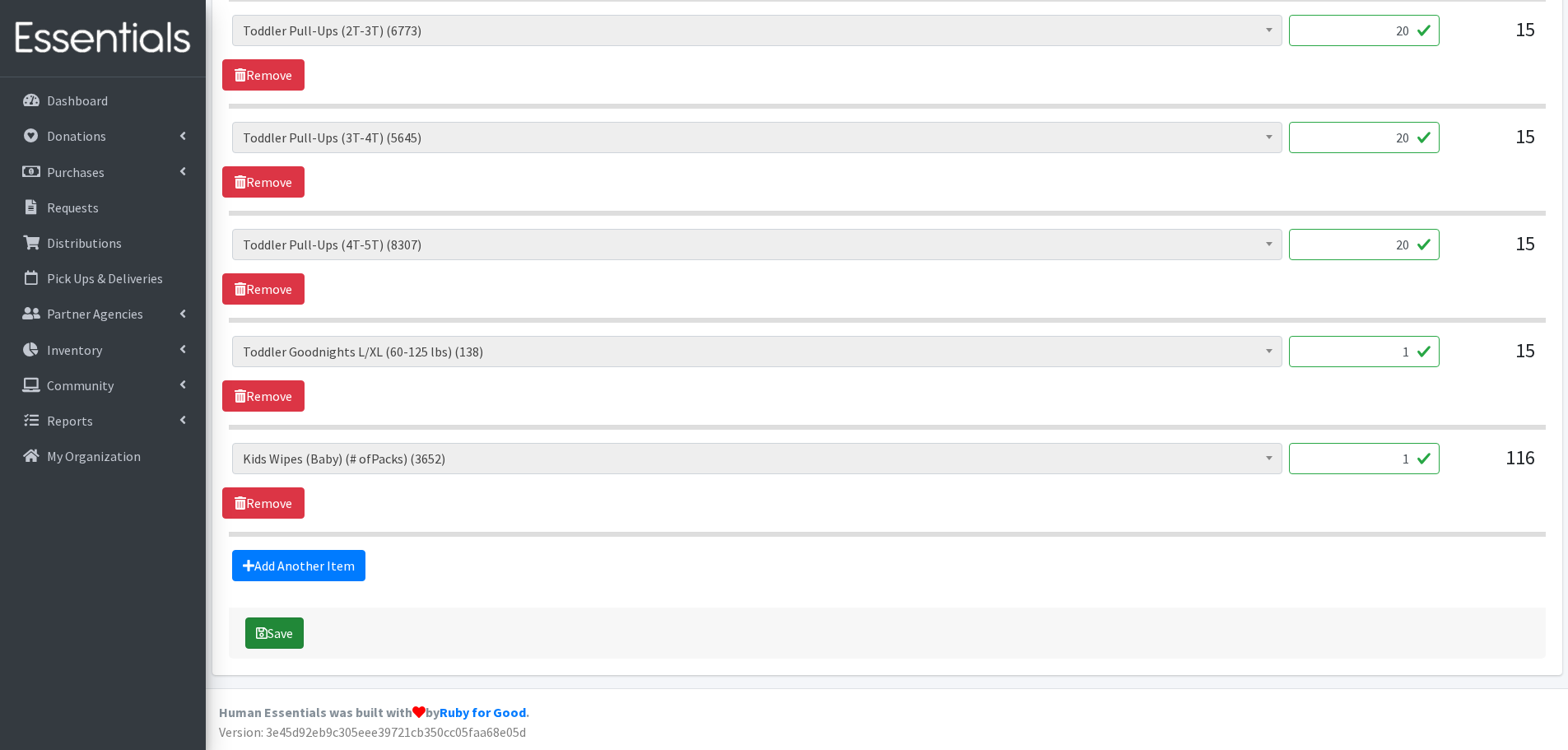
click at [289, 641] on button "Save" at bounding box center [275, 633] width 59 height 31
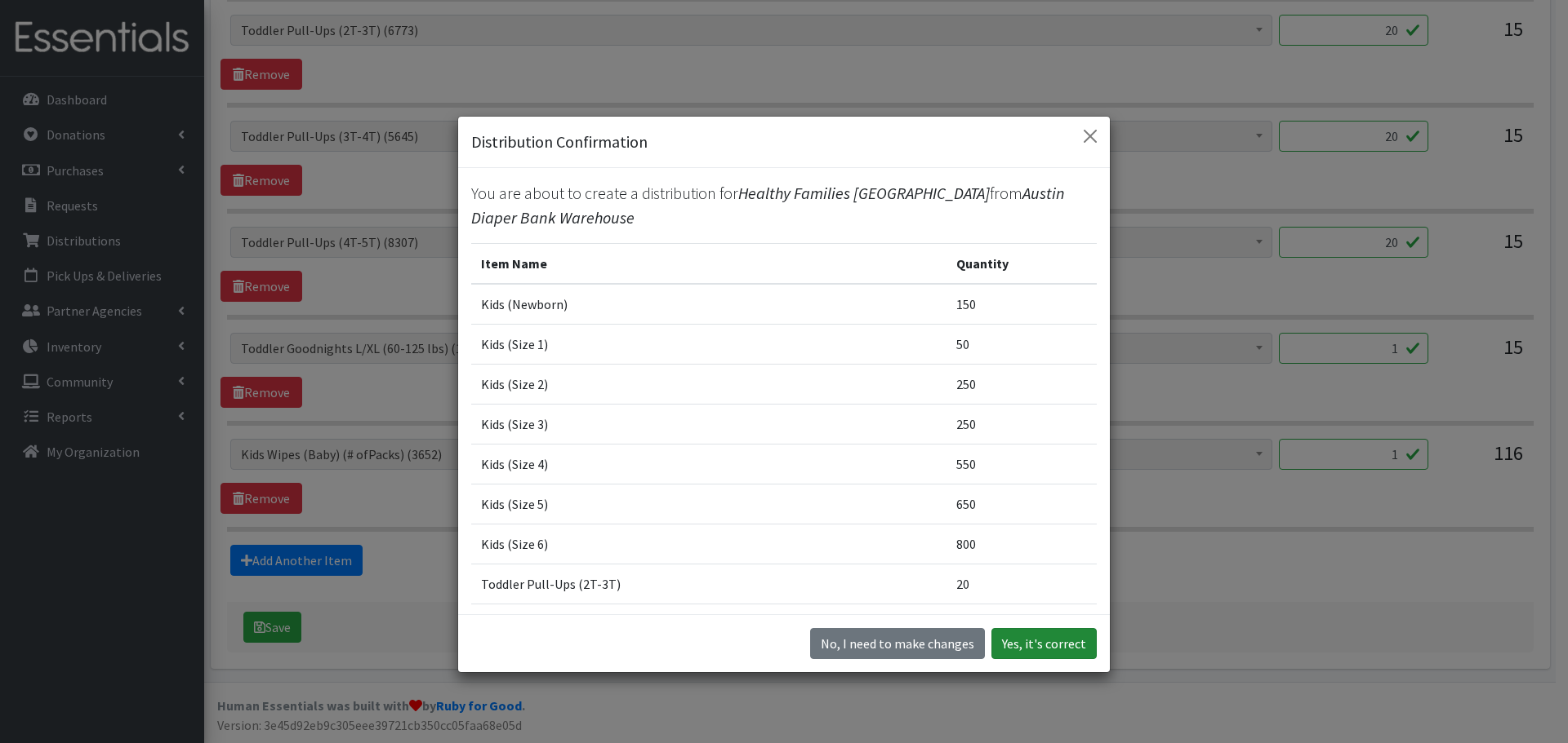
click at [1036, 641] on button "Yes, it's correct" at bounding box center [1044, 644] width 106 height 31
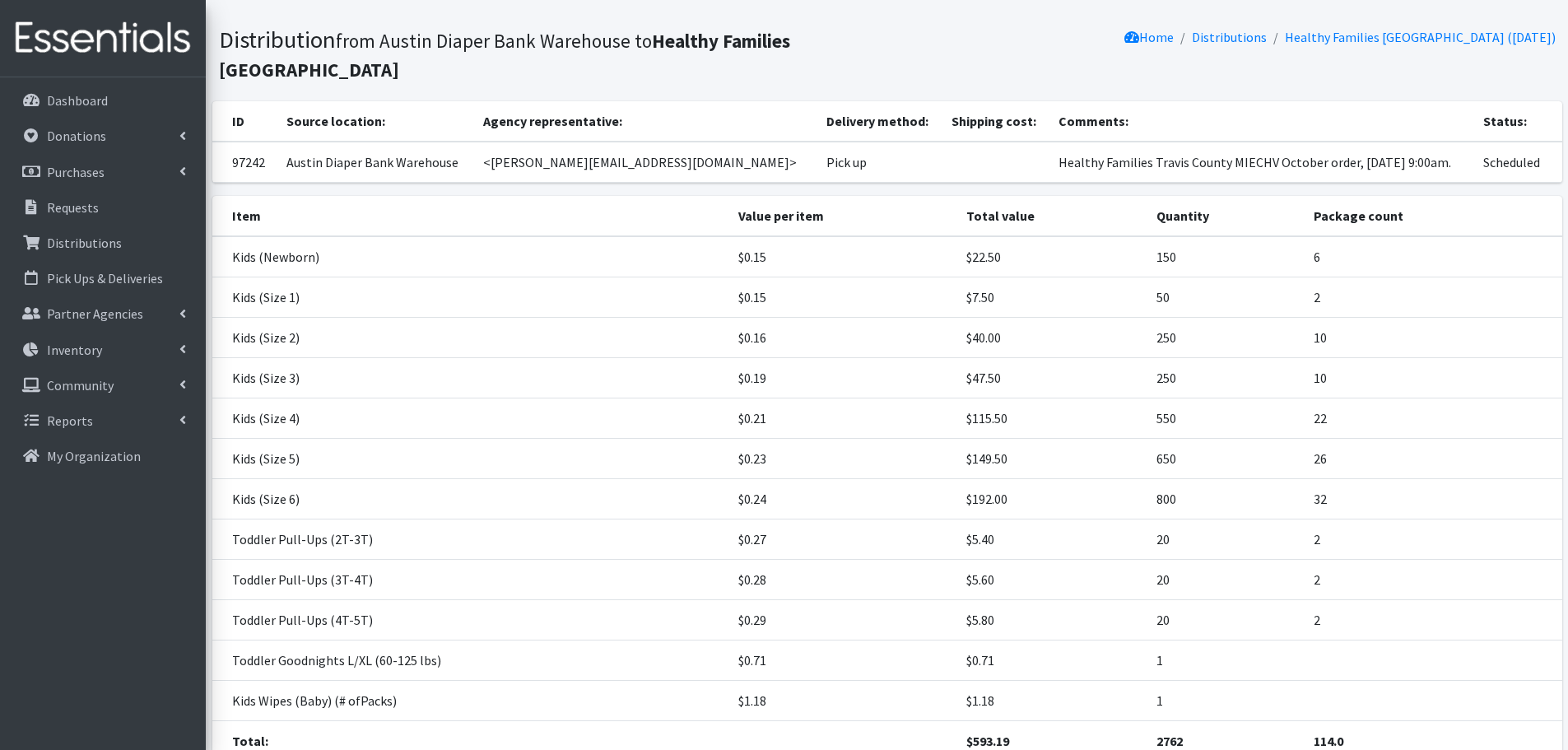
scroll to position [226, 0]
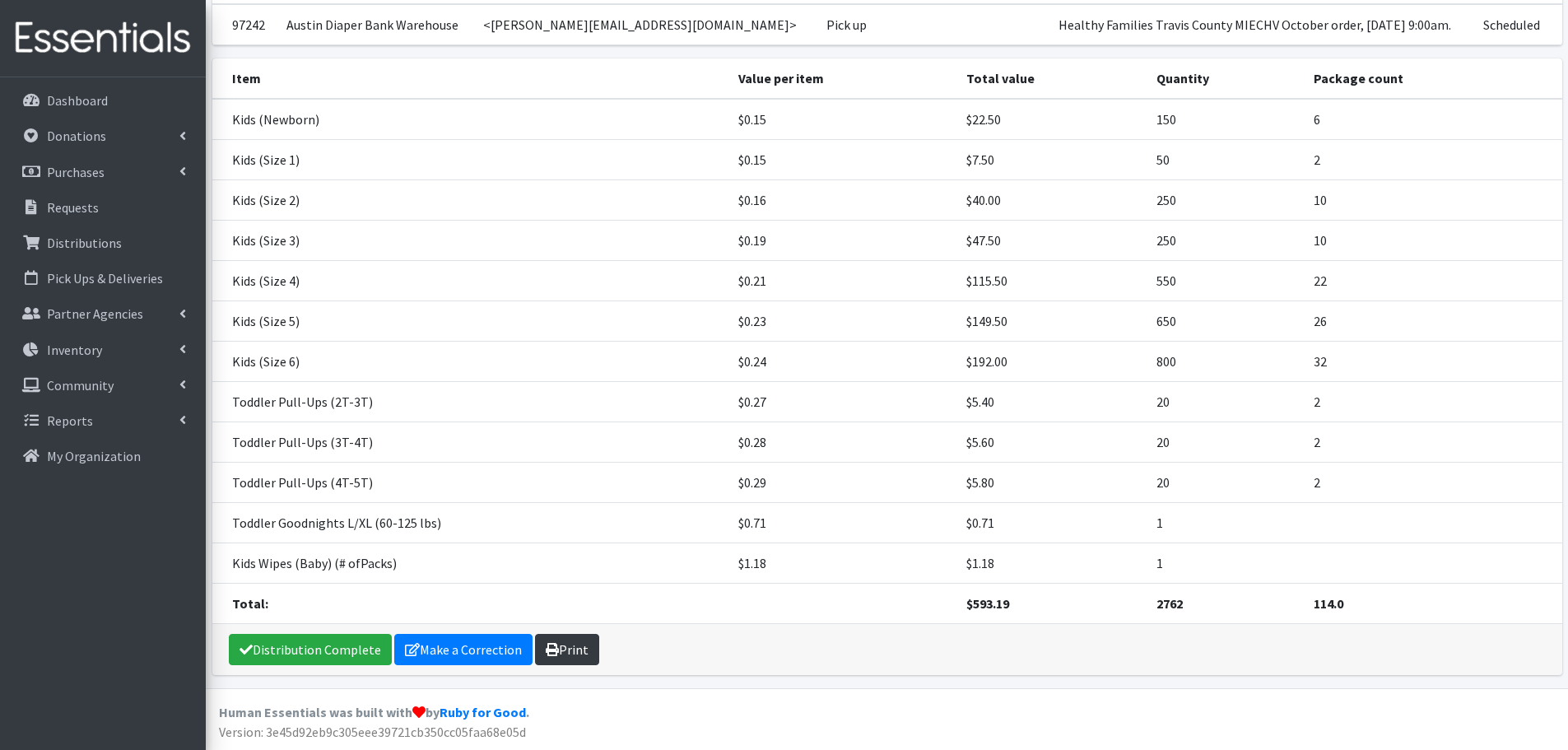
click at [551, 647] on icon at bounding box center [552, 650] width 13 height 13
